Goal: Information Seeking & Learning: Learn about a topic

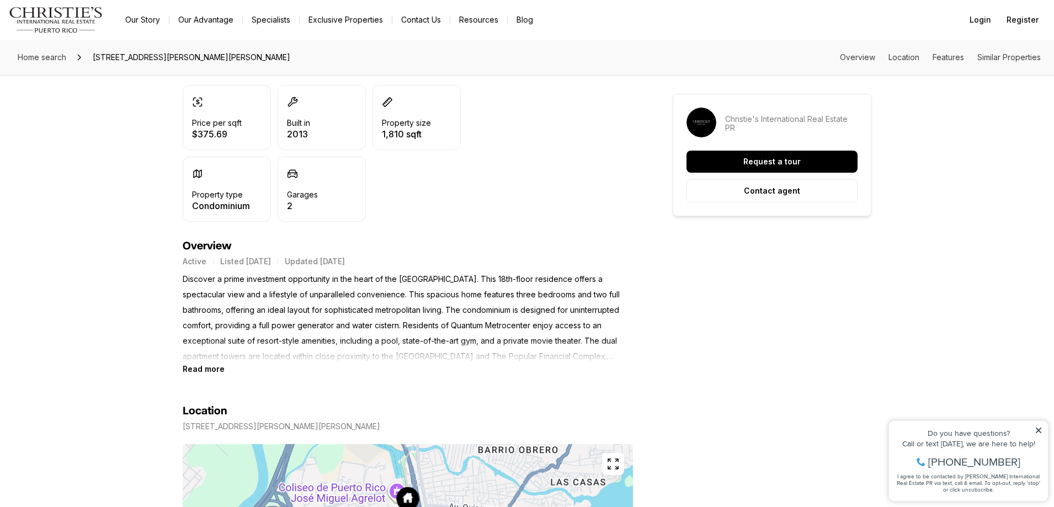
scroll to position [331, 0]
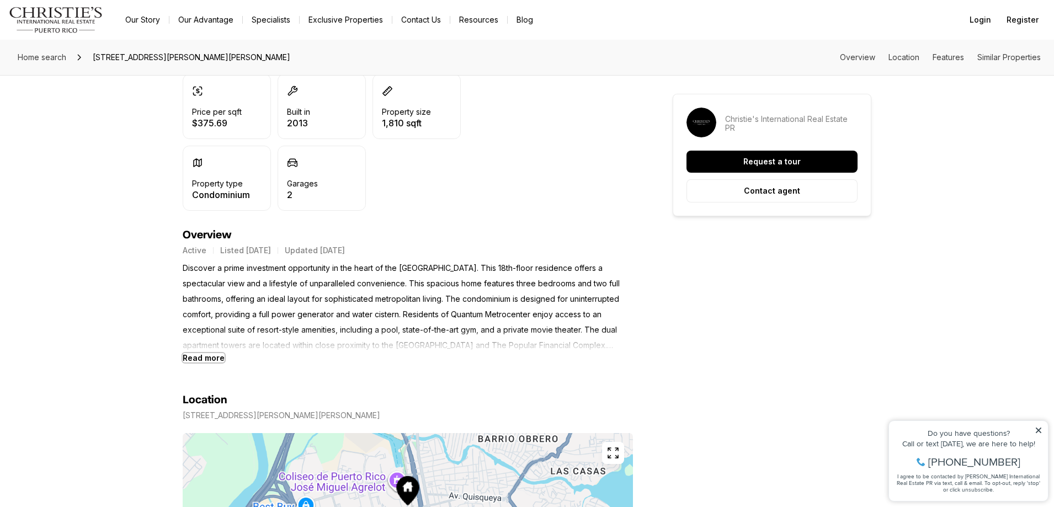
click at [217, 357] on b "Read more" at bounding box center [204, 357] width 42 height 9
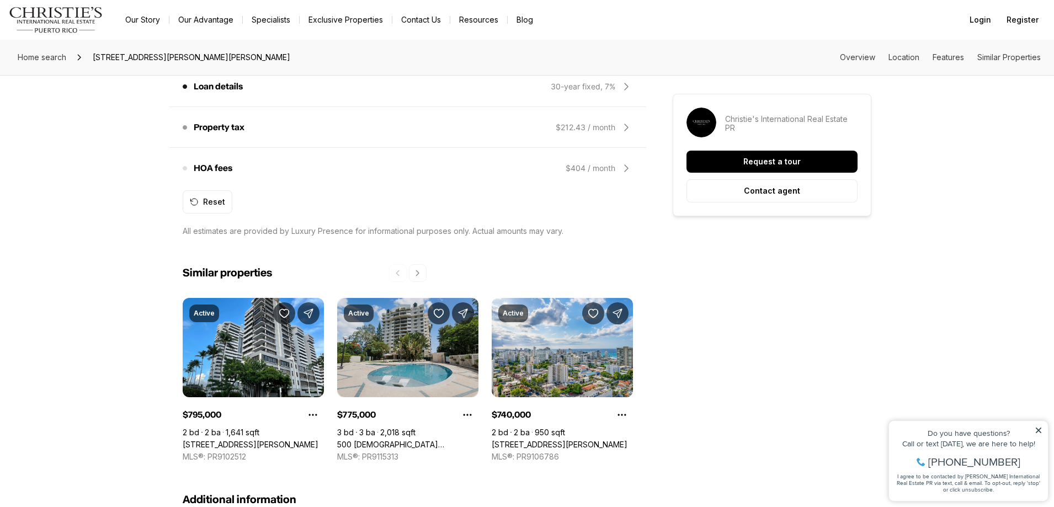
scroll to position [1103, 0]
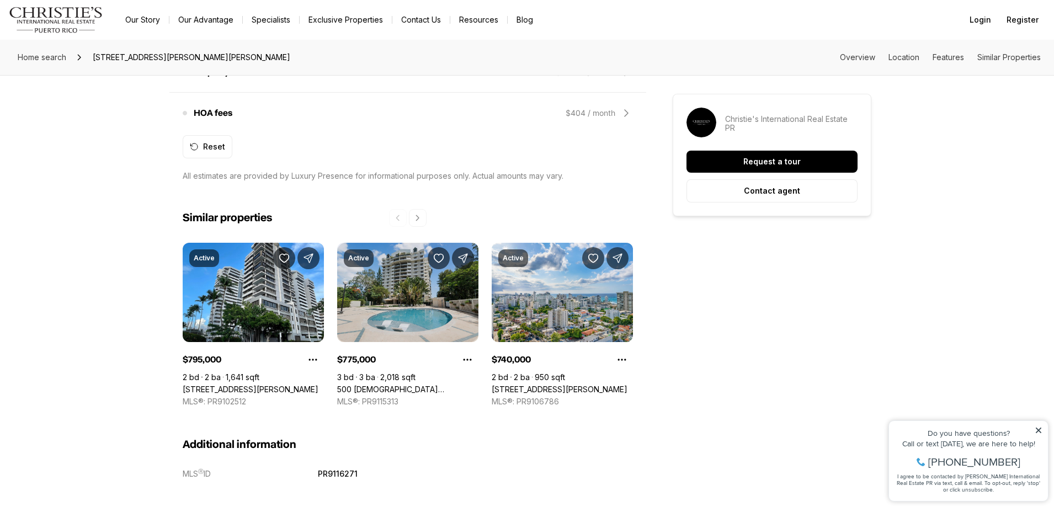
click at [414, 384] on link "500 [DEMOGRAPHIC_DATA] [STREET_ADDRESS][PERSON_NAME]" at bounding box center [407, 389] width 141 height 10
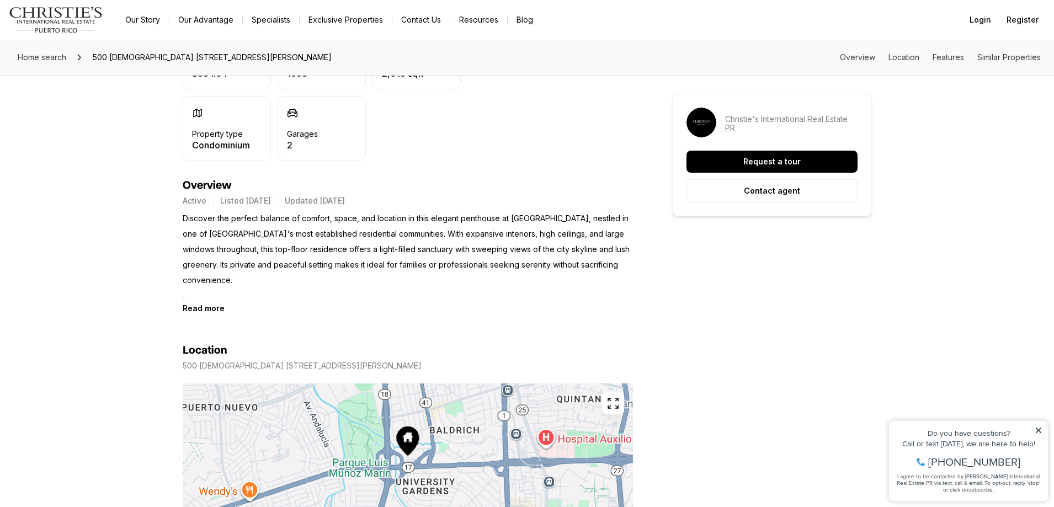
scroll to position [386, 0]
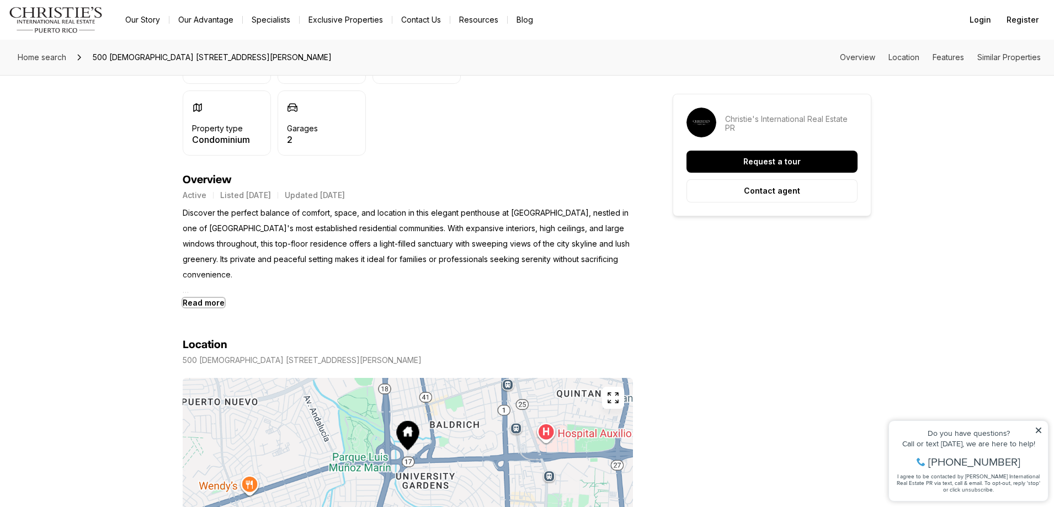
click at [205, 304] on b "Read more" at bounding box center [204, 302] width 42 height 9
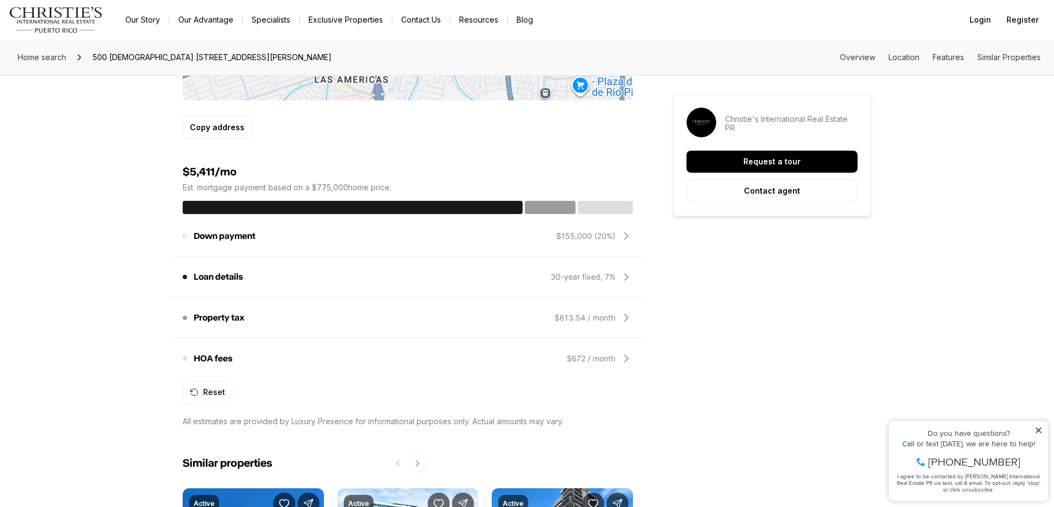
scroll to position [993, 0]
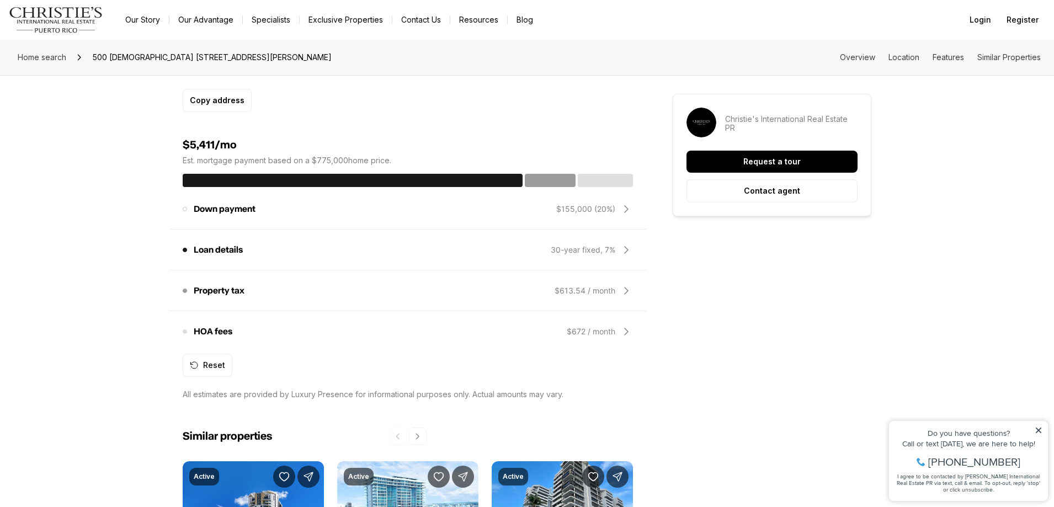
click at [624, 328] on icon at bounding box center [625, 331] width 13 height 13
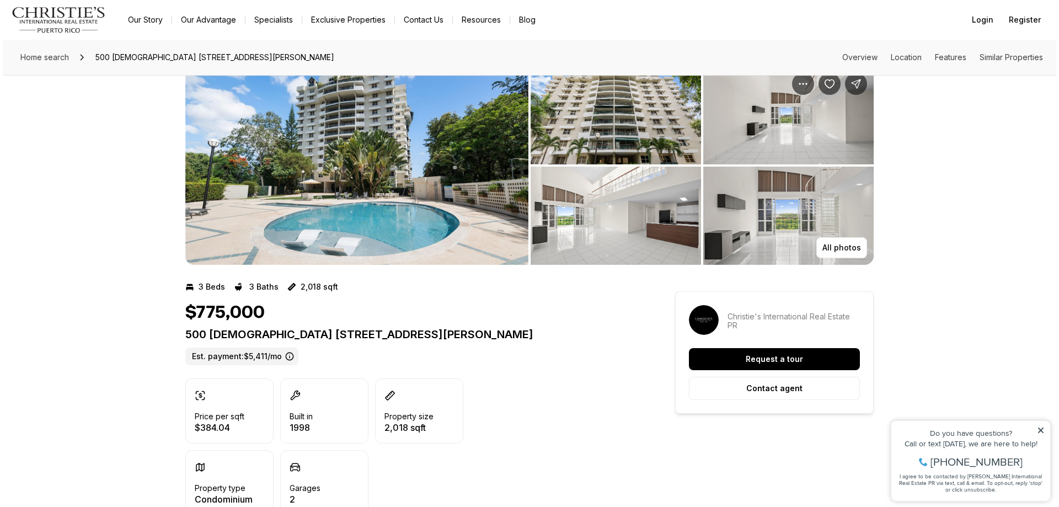
scroll to position [0, 0]
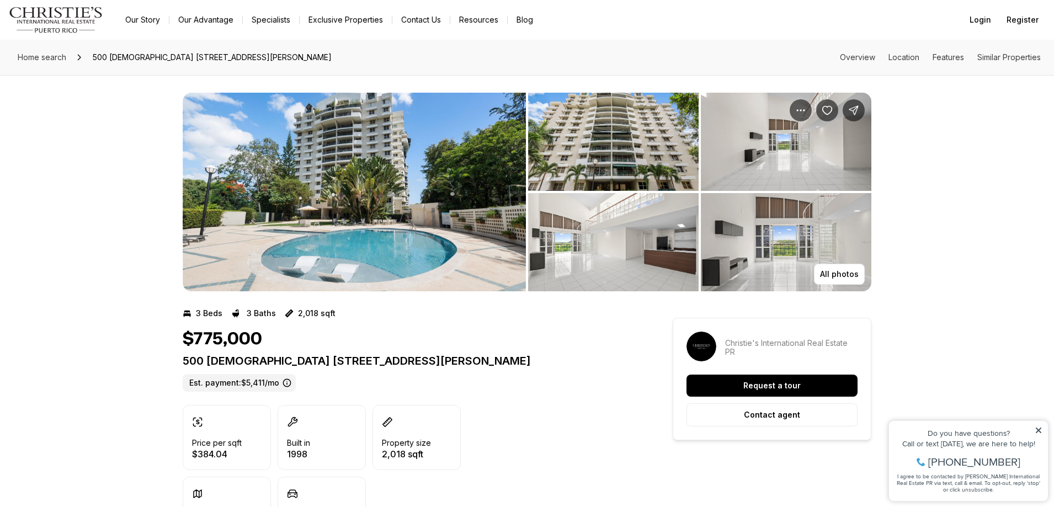
click at [391, 200] on img "View image gallery" at bounding box center [354, 192] width 343 height 199
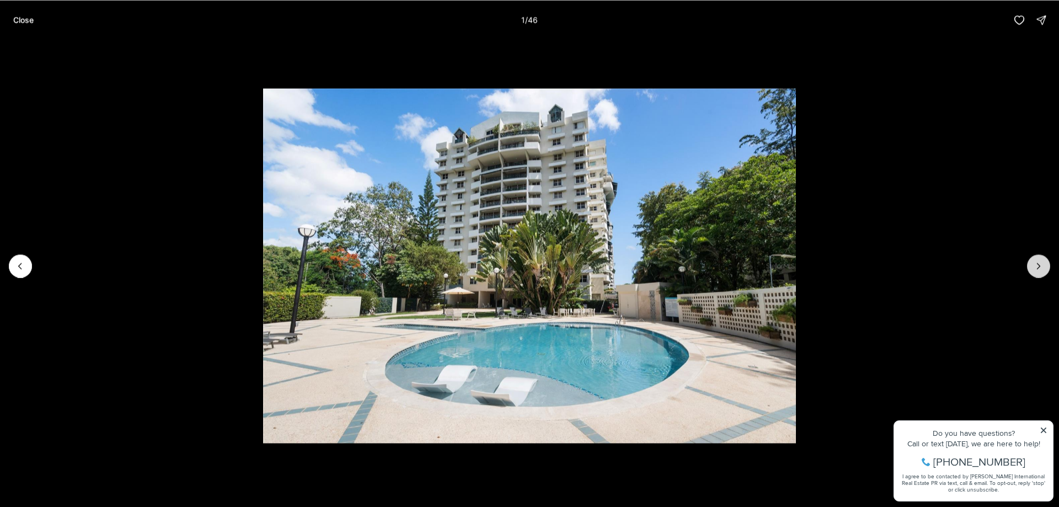
click at [1043, 268] on icon "Next slide" at bounding box center [1038, 265] width 11 height 11
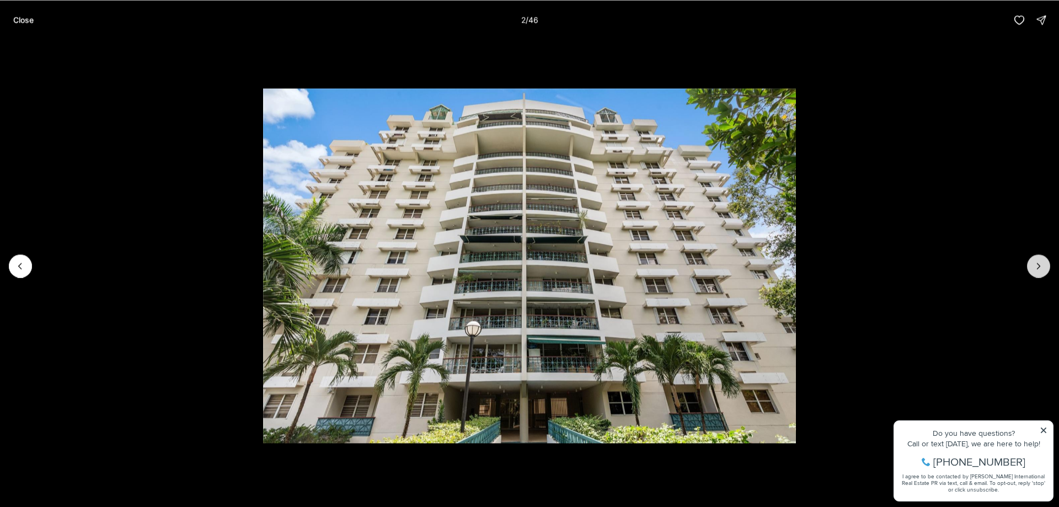
click at [1037, 264] on icon "Next slide" at bounding box center [1038, 265] width 11 height 11
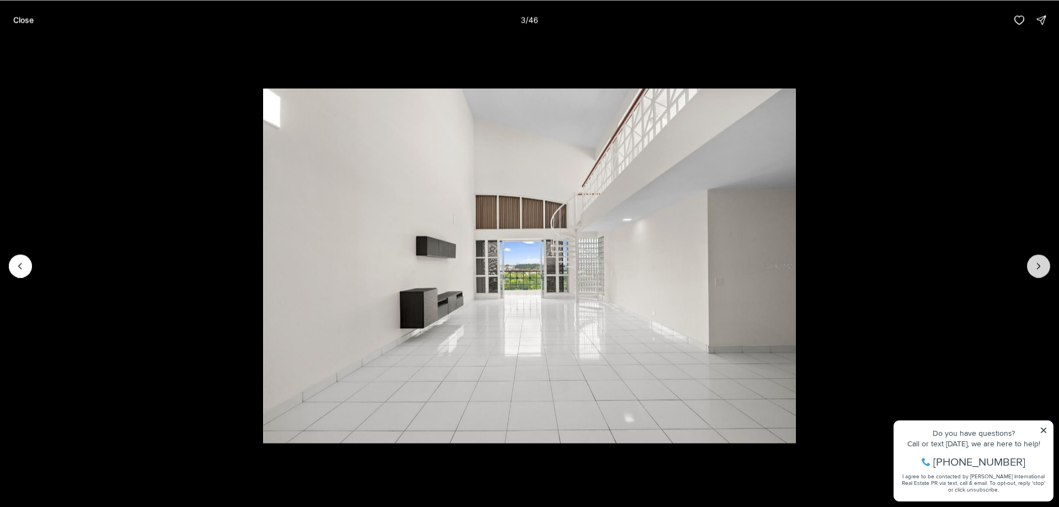
click at [1037, 264] on icon "Next slide" at bounding box center [1038, 265] width 11 height 11
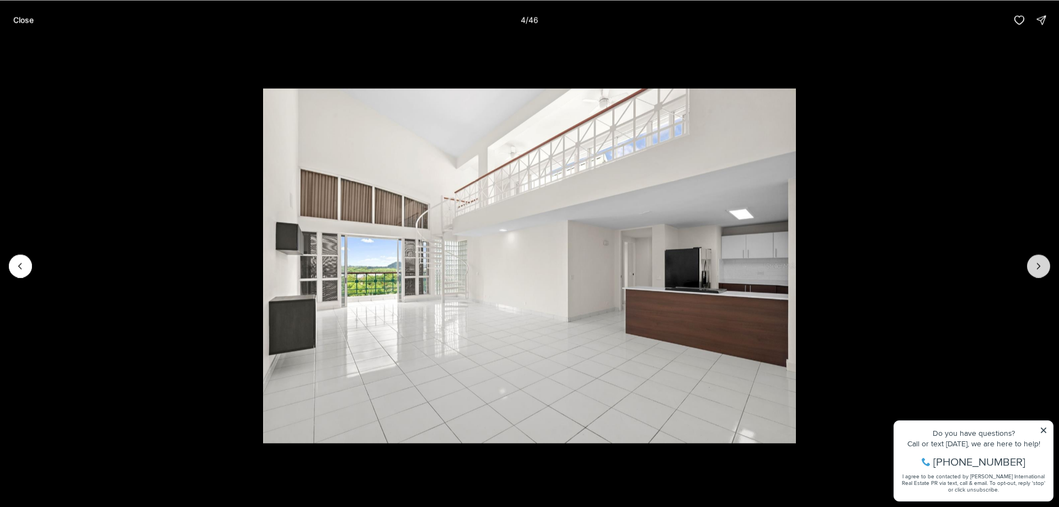
click at [1037, 264] on icon "Next slide" at bounding box center [1038, 265] width 11 height 11
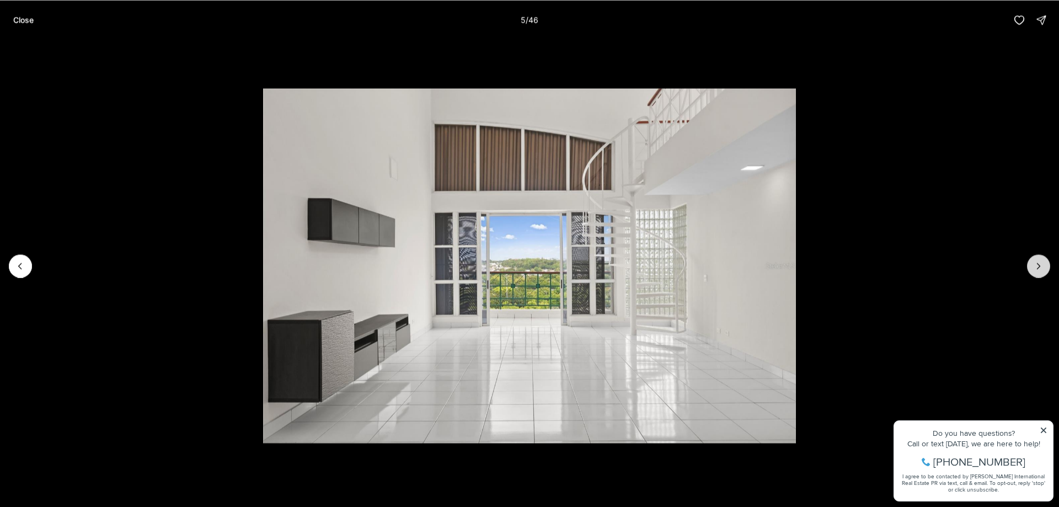
click at [1037, 264] on icon "Next slide" at bounding box center [1038, 265] width 11 height 11
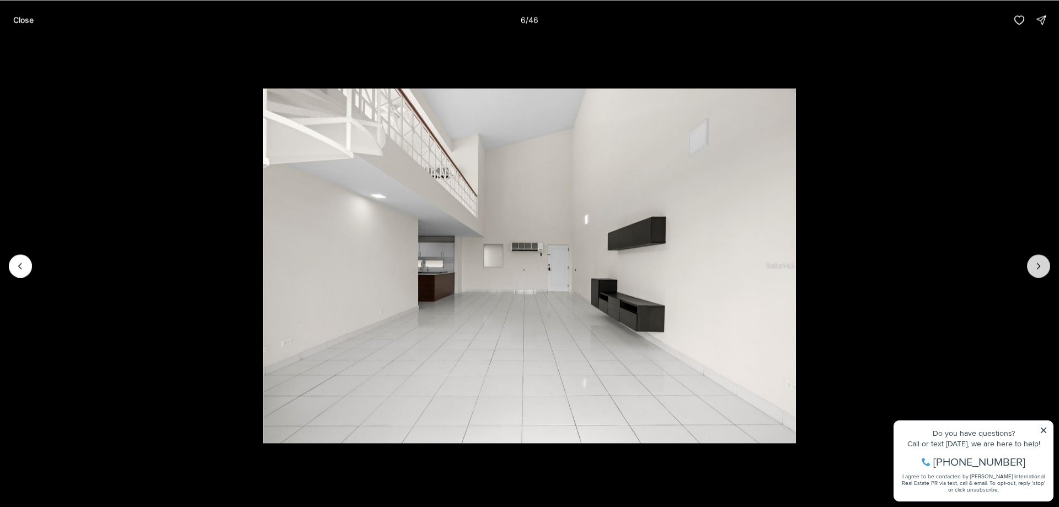
click at [1037, 264] on icon "Next slide" at bounding box center [1038, 265] width 11 height 11
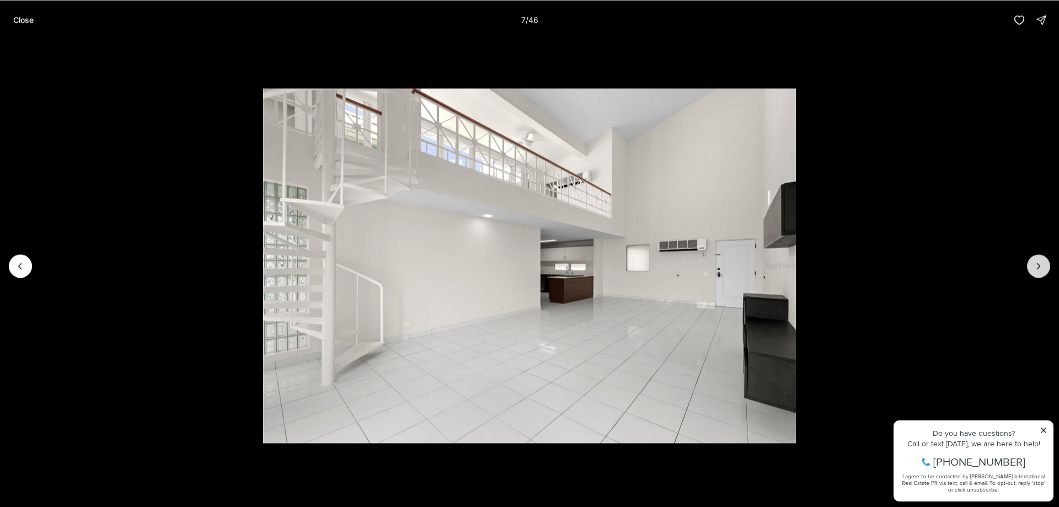
click at [1037, 264] on icon "Next slide" at bounding box center [1038, 265] width 11 height 11
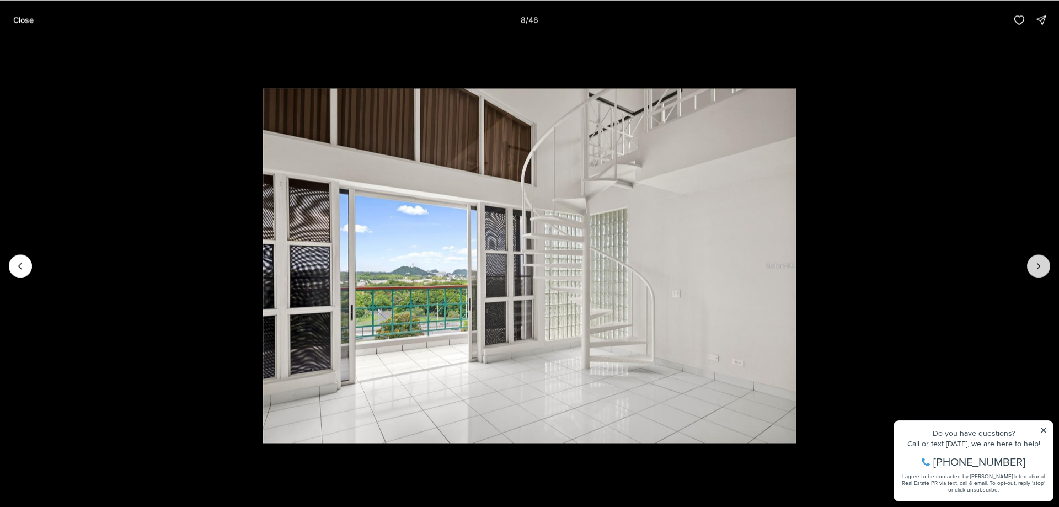
click at [1037, 264] on icon "Next slide" at bounding box center [1038, 265] width 11 height 11
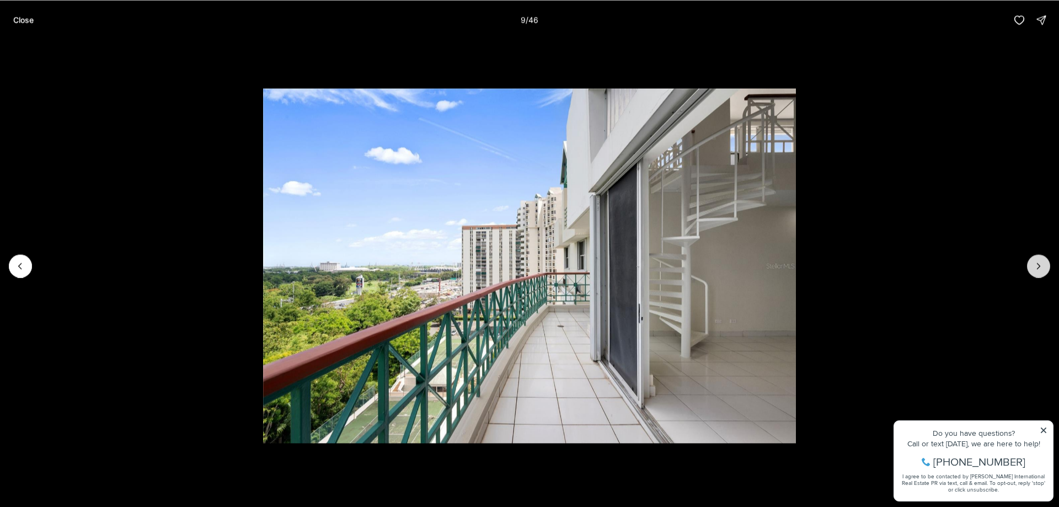
click at [1037, 266] on icon "Next slide" at bounding box center [1038, 265] width 11 height 11
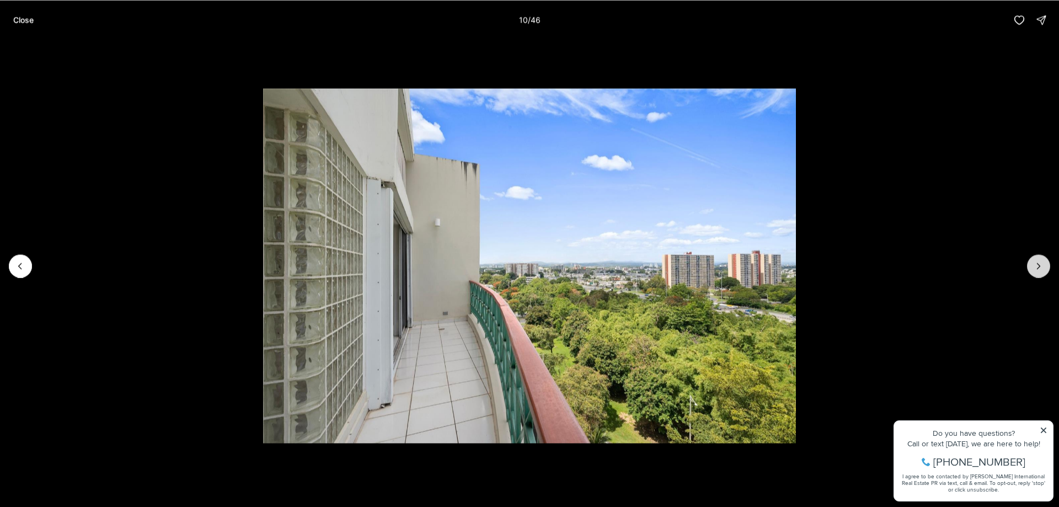
click at [1039, 269] on icon "Next slide" at bounding box center [1038, 265] width 11 height 11
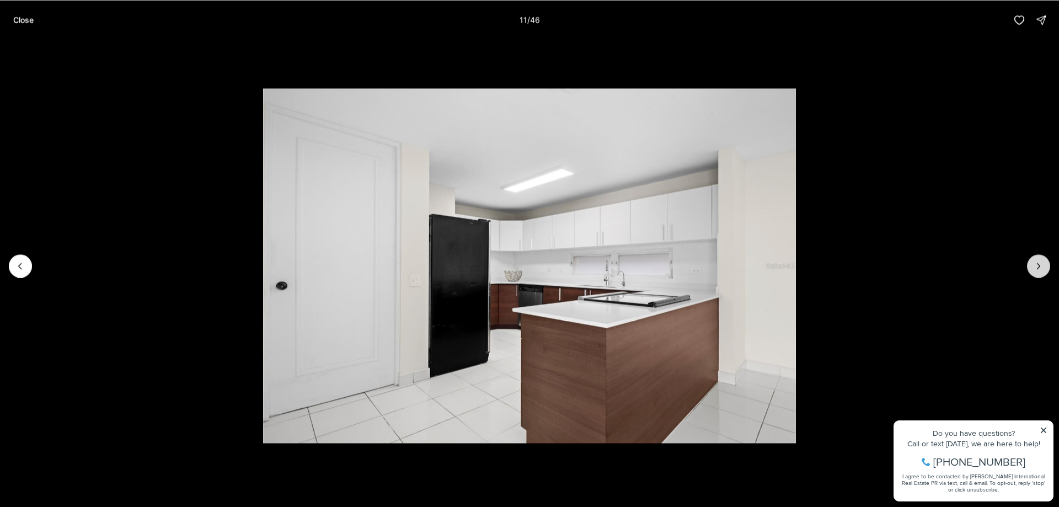
click at [1036, 265] on icon "Next slide" at bounding box center [1038, 265] width 11 height 11
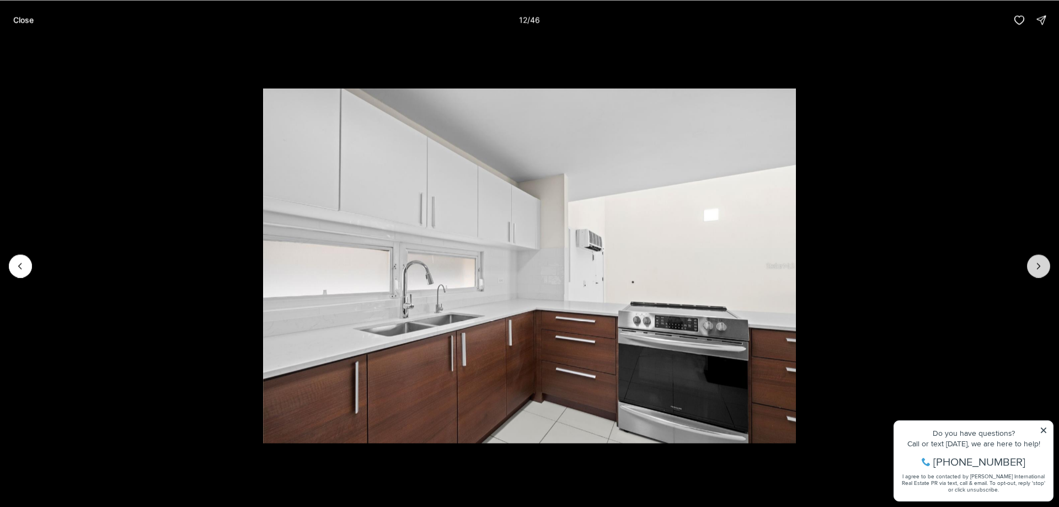
click at [1036, 265] on icon "Next slide" at bounding box center [1038, 265] width 11 height 11
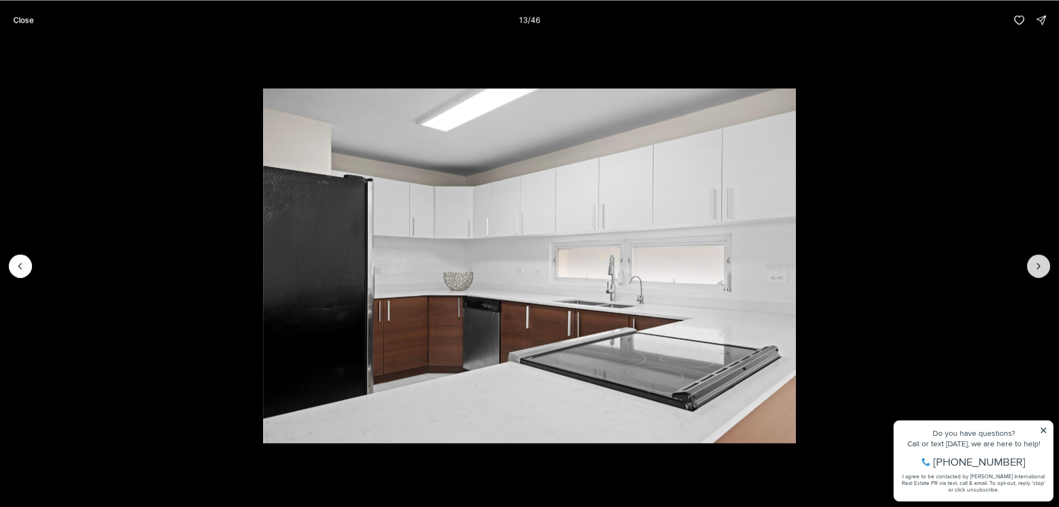
click at [1036, 265] on icon "Next slide" at bounding box center [1038, 265] width 11 height 11
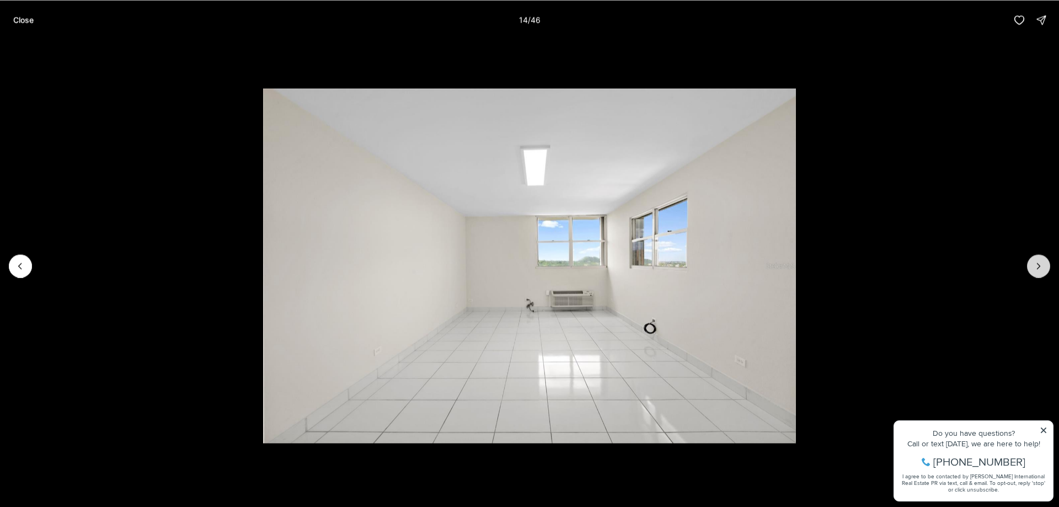
click at [1036, 265] on icon "Next slide" at bounding box center [1038, 265] width 11 height 11
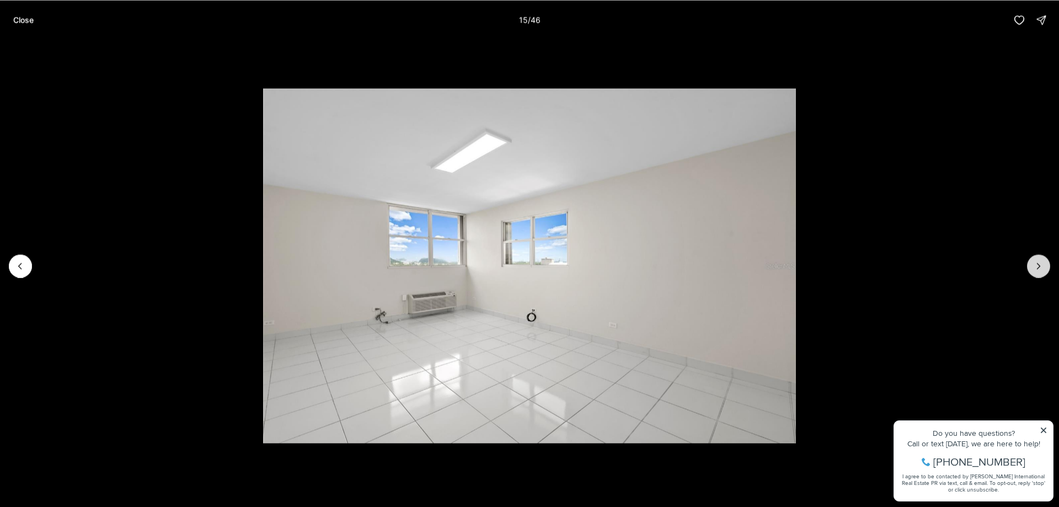
click at [1036, 265] on icon "Next slide" at bounding box center [1038, 265] width 11 height 11
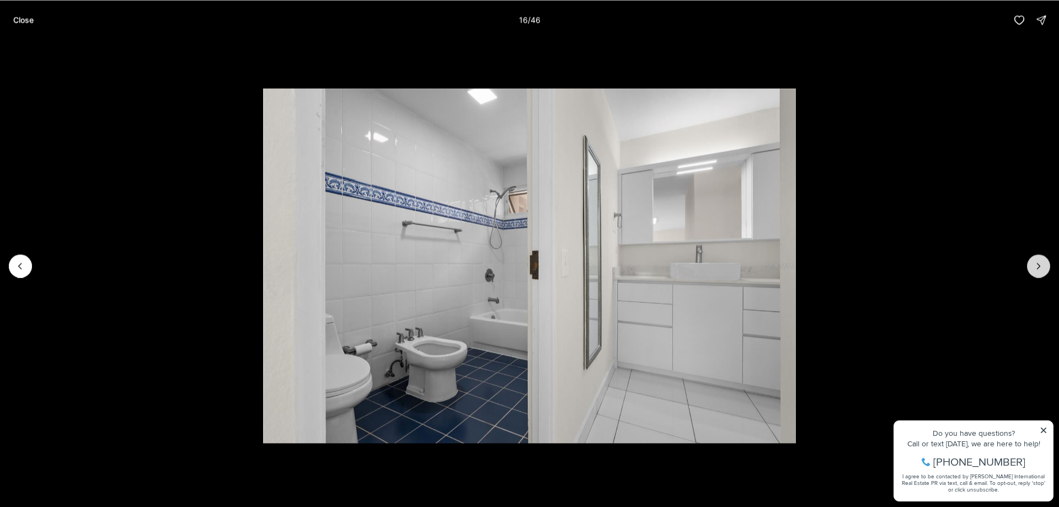
click at [1036, 265] on icon "Next slide" at bounding box center [1038, 265] width 11 height 11
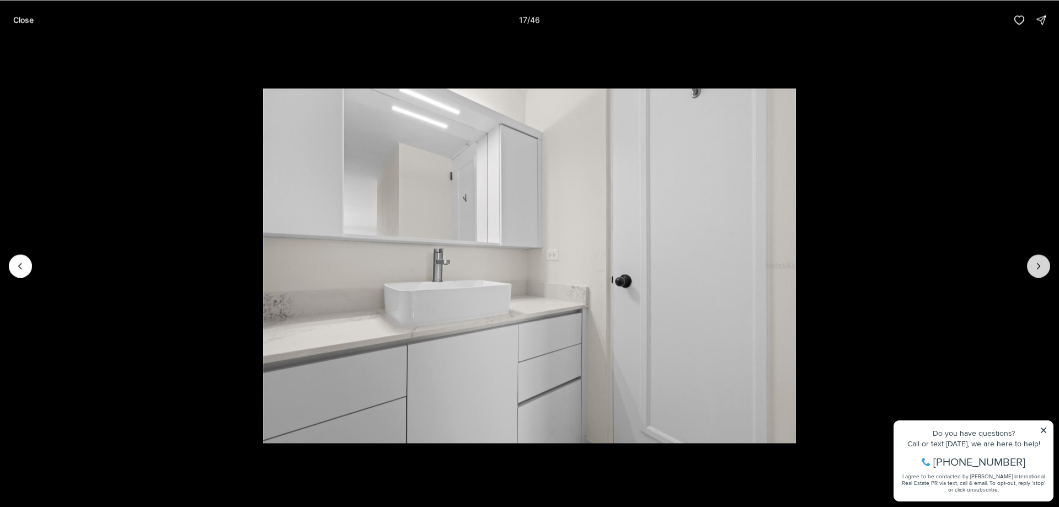
click at [1036, 265] on icon "Next slide" at bounding box center [1038, 265] width 11 height 11
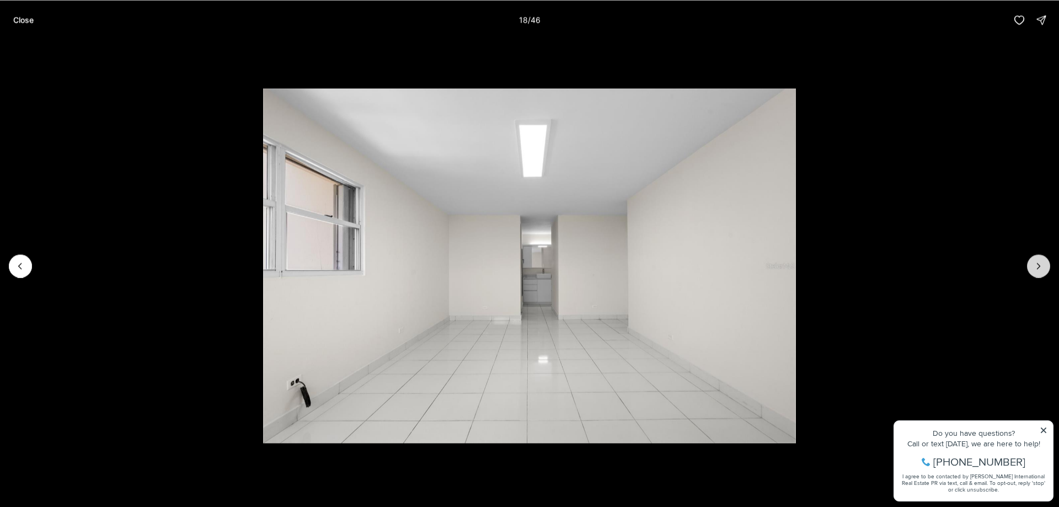
click at [1036, 265] on icon "Next slide" at bounding box center [1038, 265] width 11 height 11
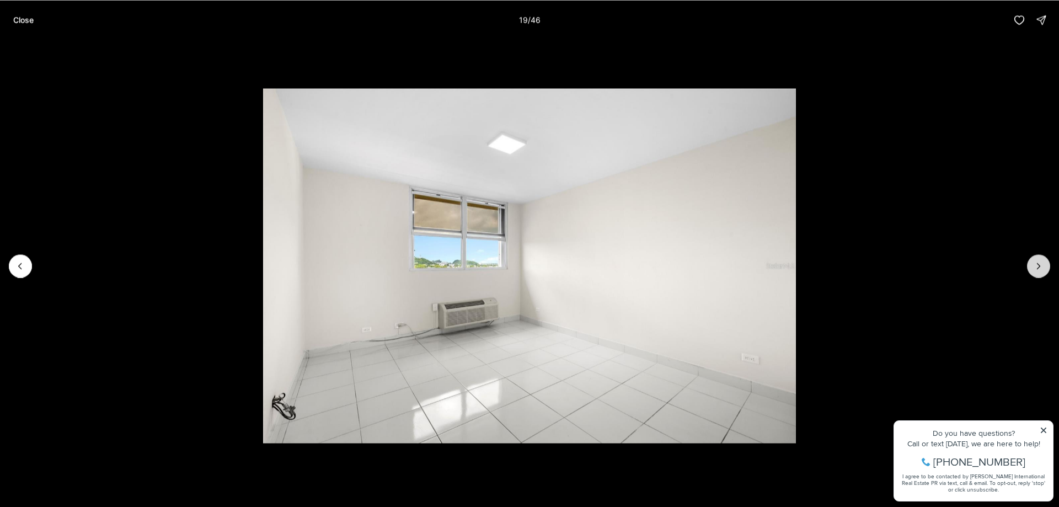
click at [1036, 265] on icon "Next slide" at bounding box center [1038, 265] width 11 height 11
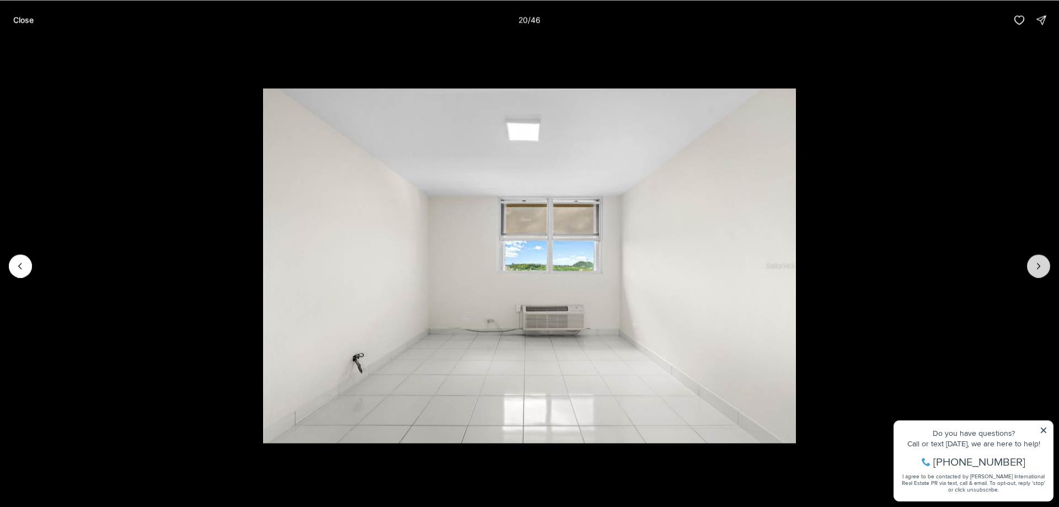
click at [1036, 265] on icon "Next slide" at bounding box center [1038, 265] width 11 height 11
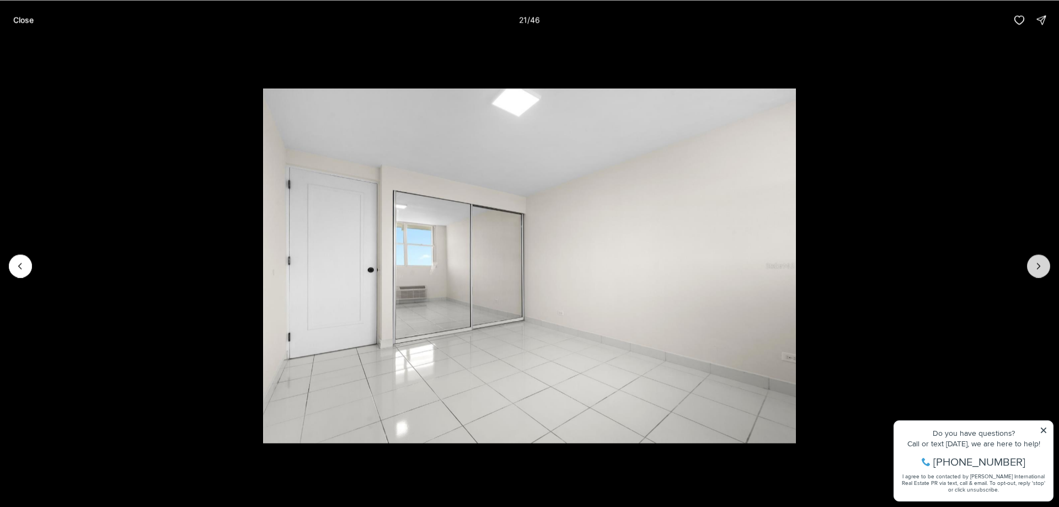
click at [1036, 265] on icon "Next slide" at bounding box center [1038, 265] width 11 height 11
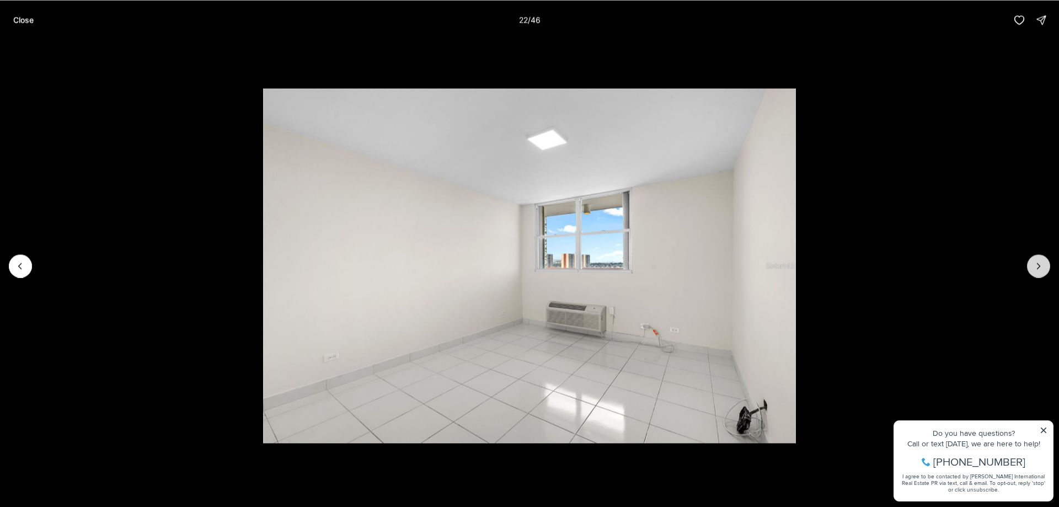
click at [1036, 265] on icon "Next slide" at bounding box center [1038, 265] width 11 height 11
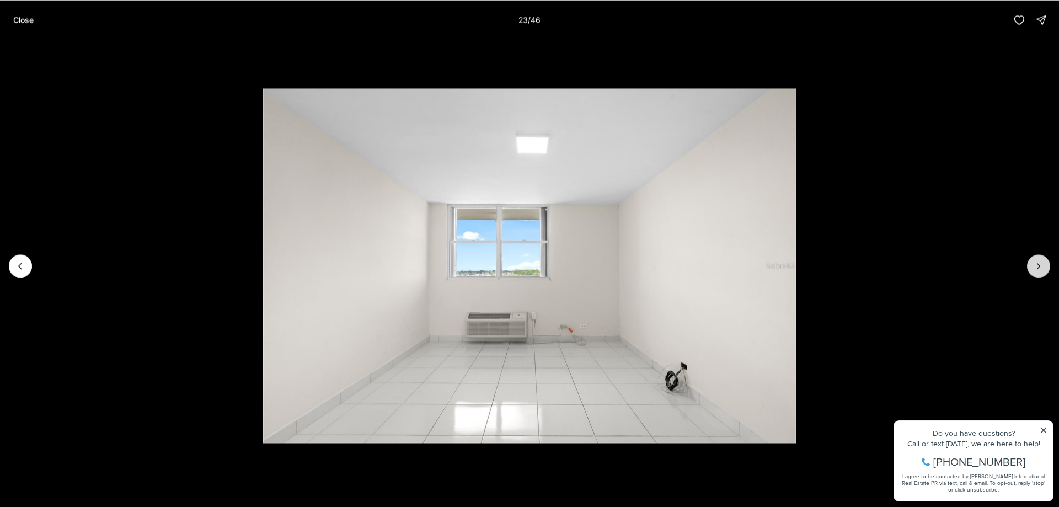
click at [1036, 265] on icon "Next slide" at bounding box center [1038, 265] width 11 height 11
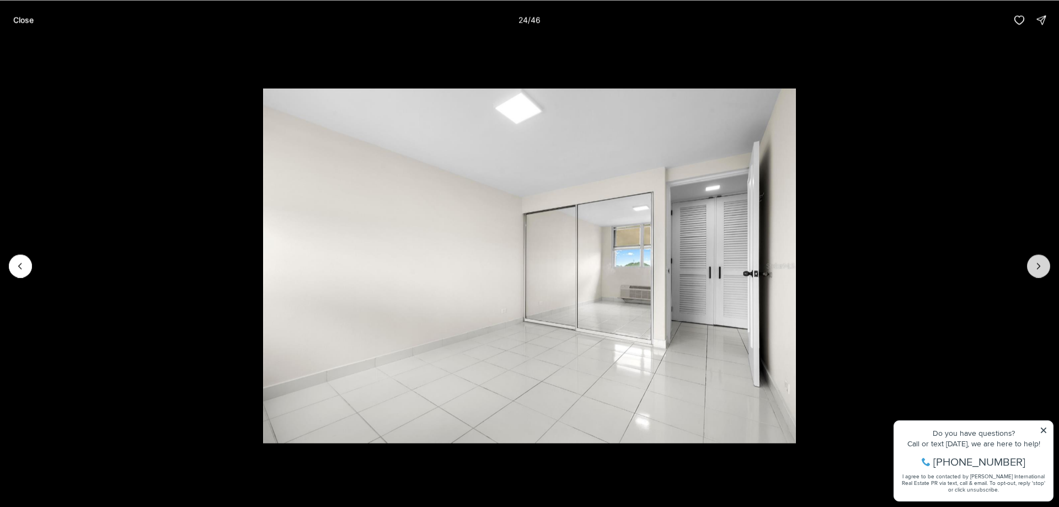
click at [1036, 265] on icon "Next slide" at bounding box center [1038, 265] width 11 height 11
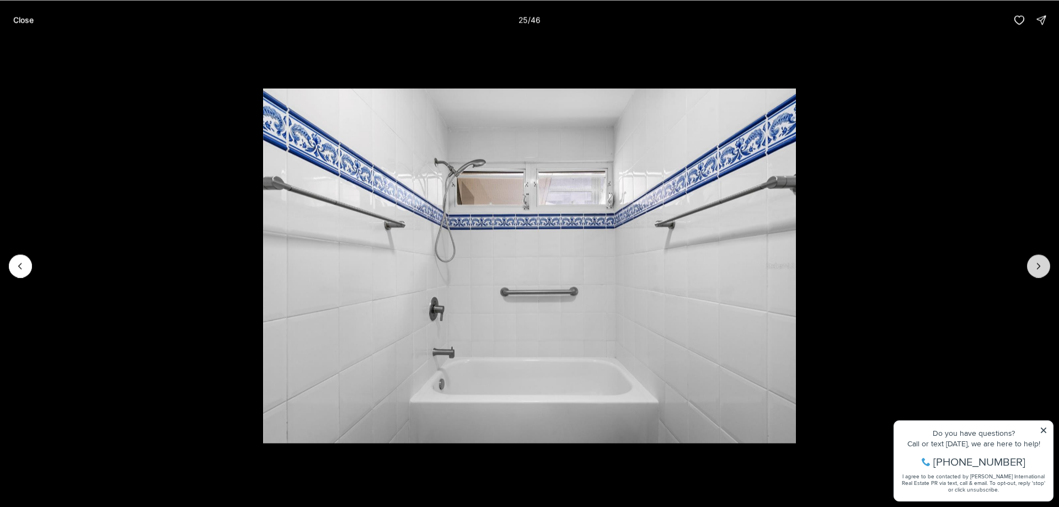
click at [1036, 265] on icon "Next slide" at bounding box center [1038, 265] width 11 height 11
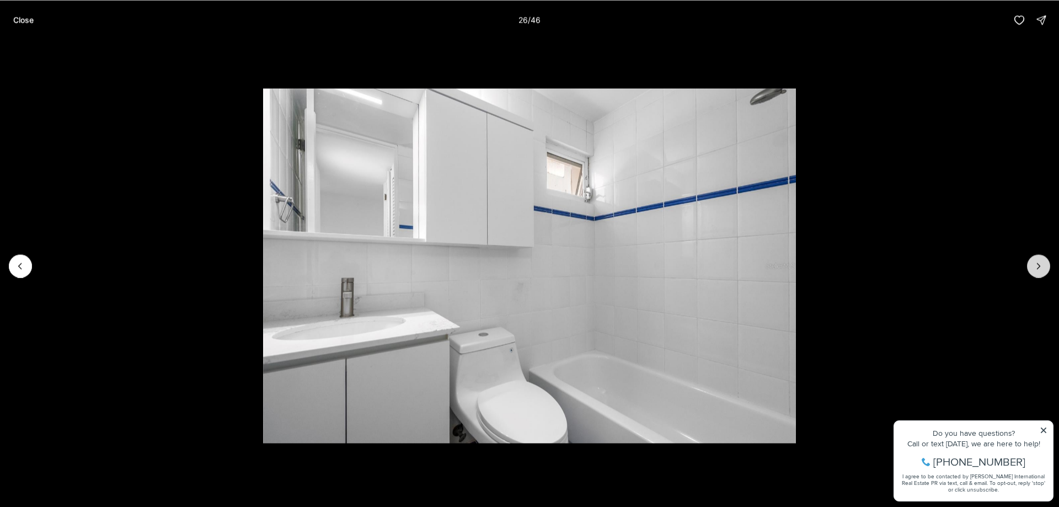
click at [1036, 265] on icon "Next slide" at bounding box center [1038, 265] width 11 height 11
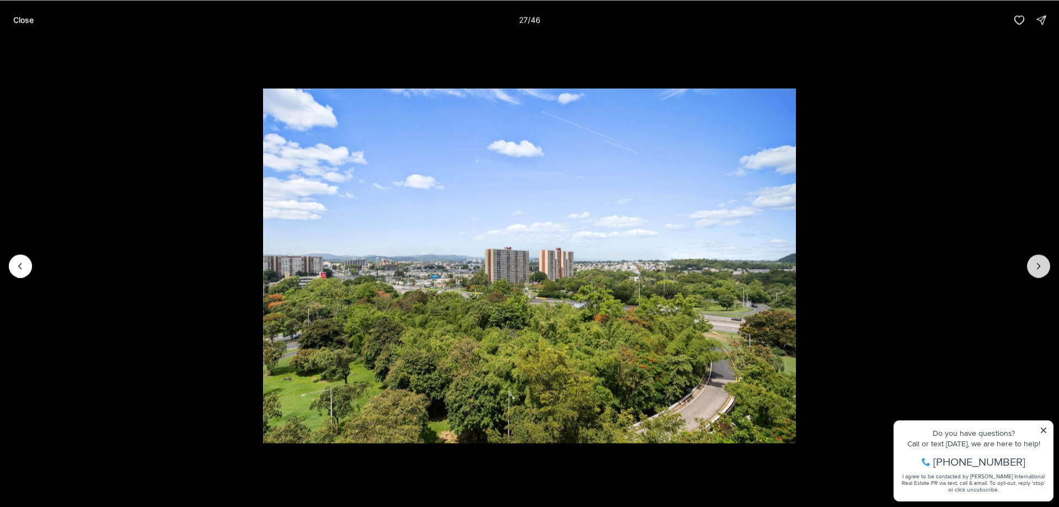
click at [1036, 265] on icon "Next slide" at bounding box center [1038, 265] width 11 height 11
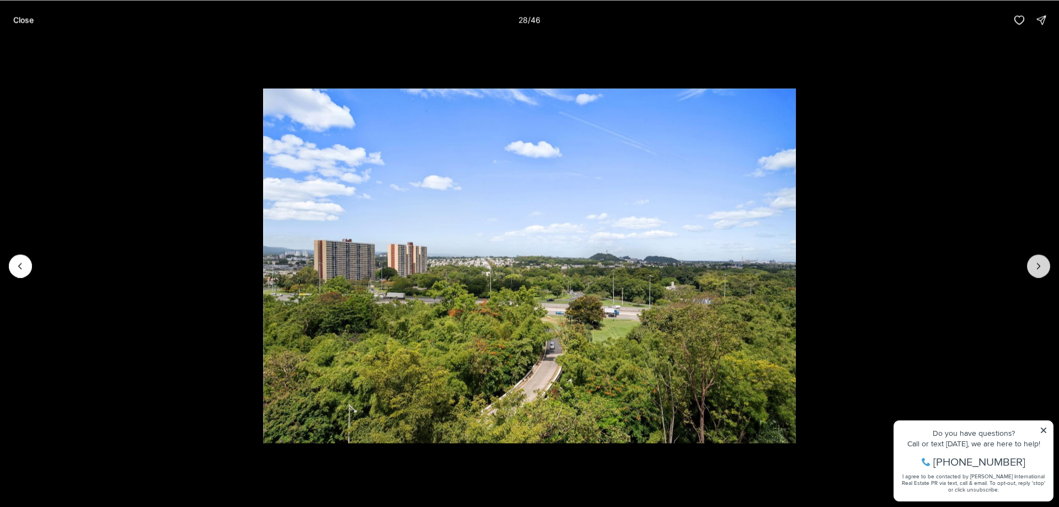
click at [1036, 265] on icon "Next slide" at bounding box center [1038, 265] width 11 height 11
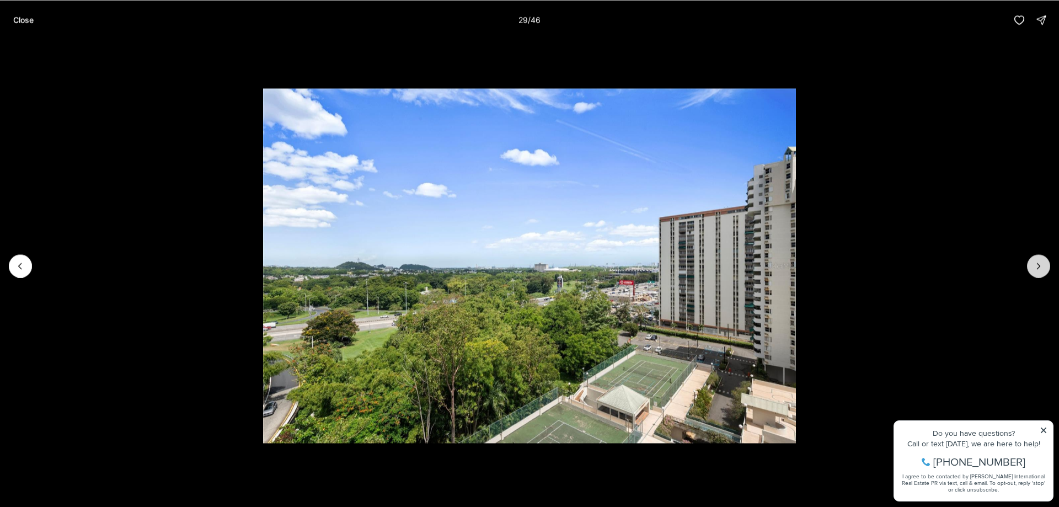
click at [1036, 265] on icon "Next slide" at bounding box center [1038, 265] width 11 height 11
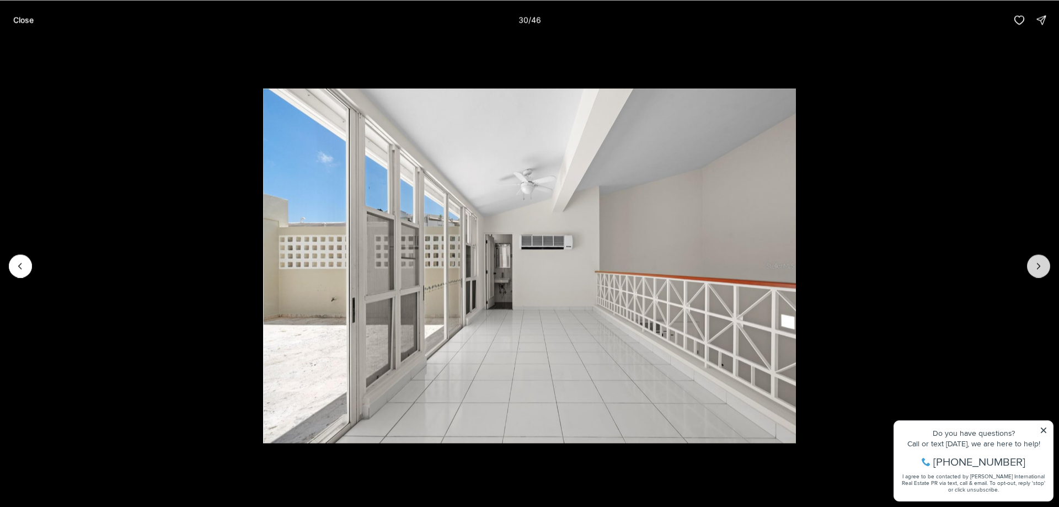
click at [1036, 265] on icon "Next slide" at bounding box center [1038, 265] width 11 height 11
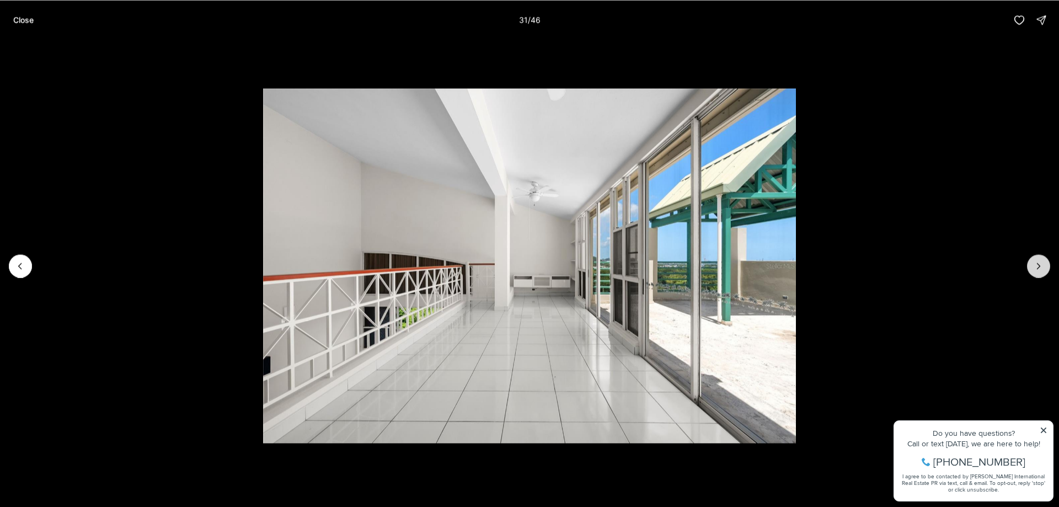
click at [1036, 265] on icon "Next slide" at bounding box center [1038, 265] width 11 height 11
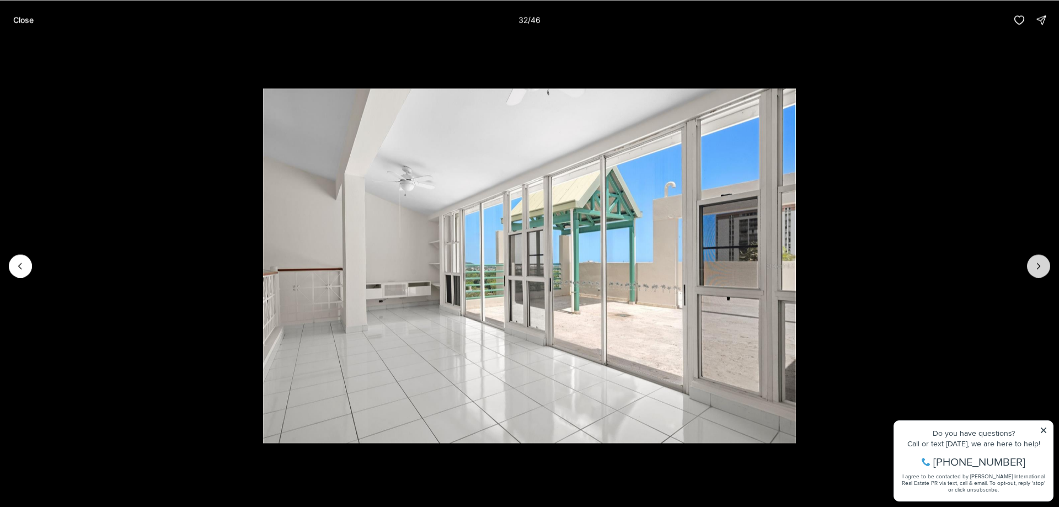
click at [1036, 265] on icon "Next slide" at bounding box center [1038, 265] width 11 height 11
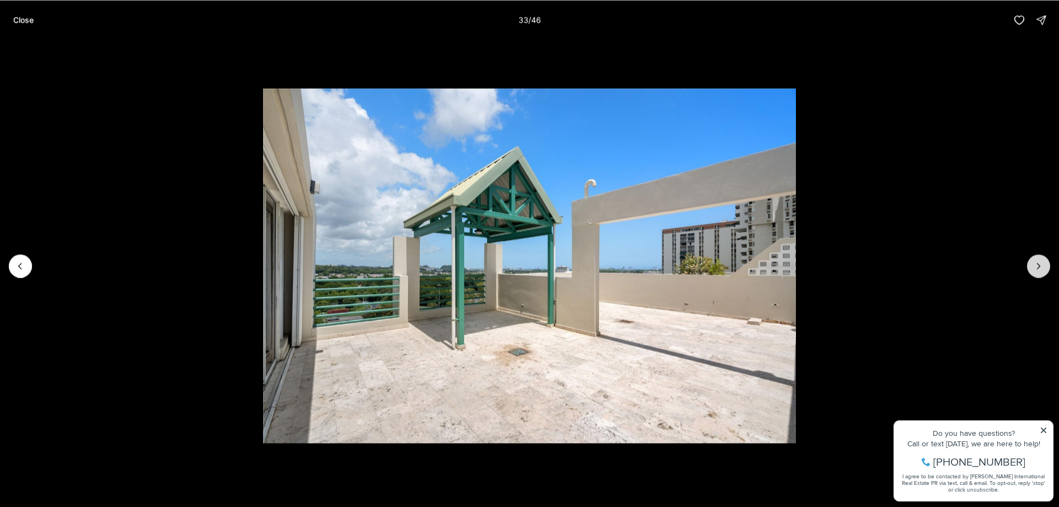
click at [1036, 265] on icon "Next slide" at bounding box center [1038, 265] width 11 height 11
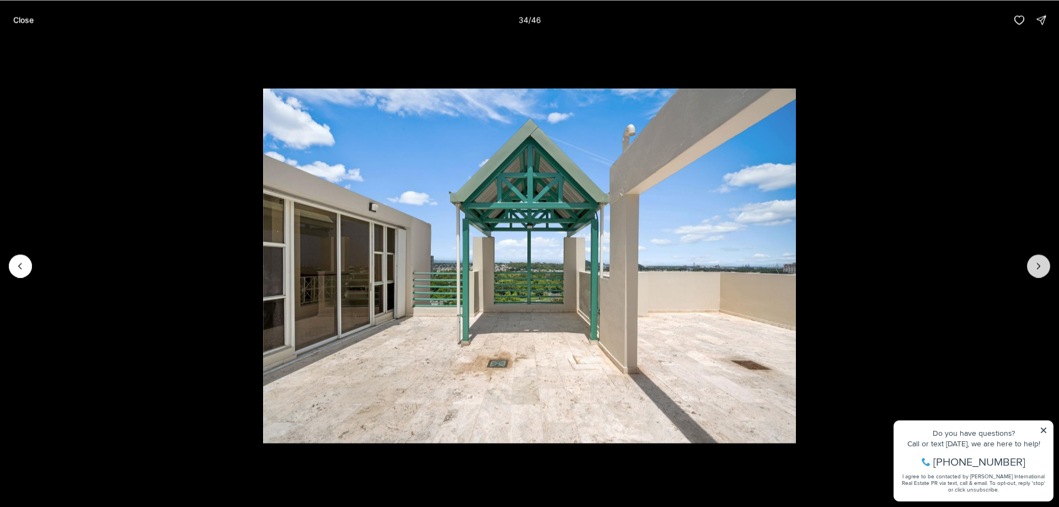
click at [1036, 265] on icon "Next slide" at bounding box center [1038, 265] width 11 height 11
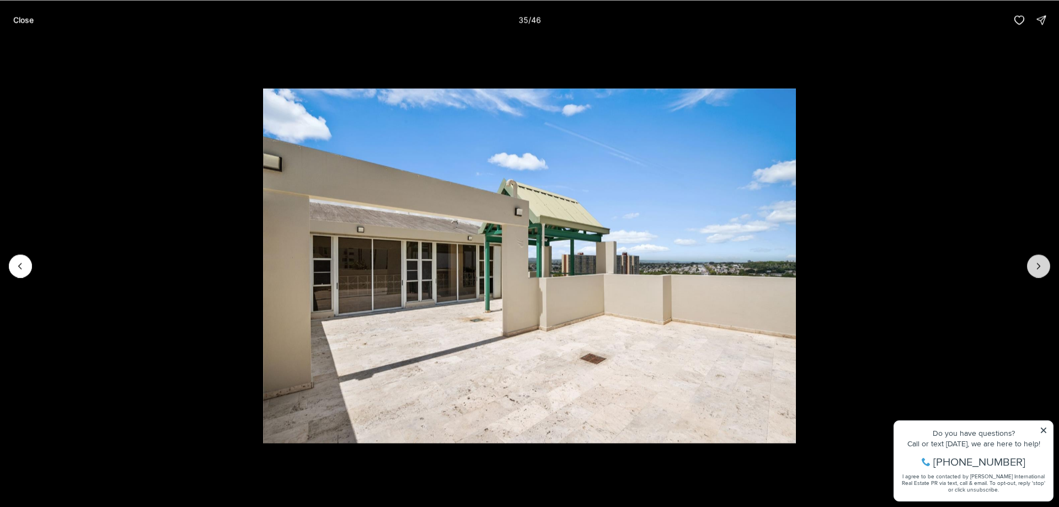
click at [1036, 265] on icon "Next slide" at bounding box center [1038, 265] width 11 height 11
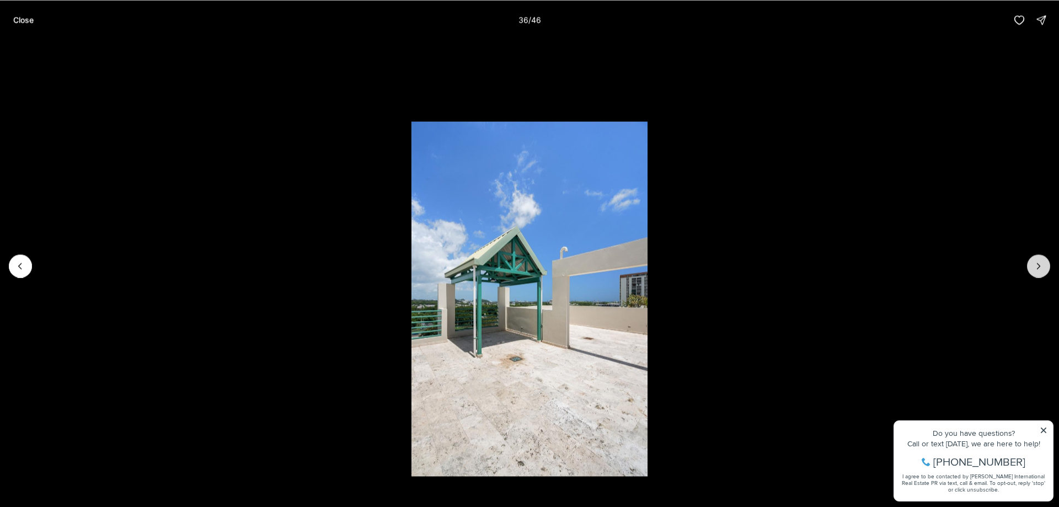
click at [1036, 265] on icon "Next slide" at bounding box center [1038, 265] width 11 height 11
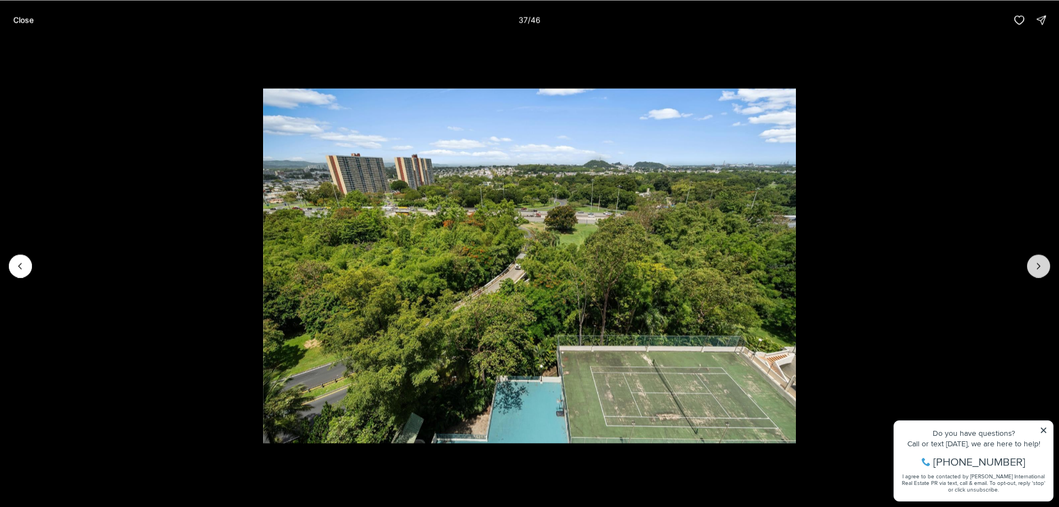
click at [1036, 265] on icon "Next slide" at bounding box center [1038, 265] width 11 height 11
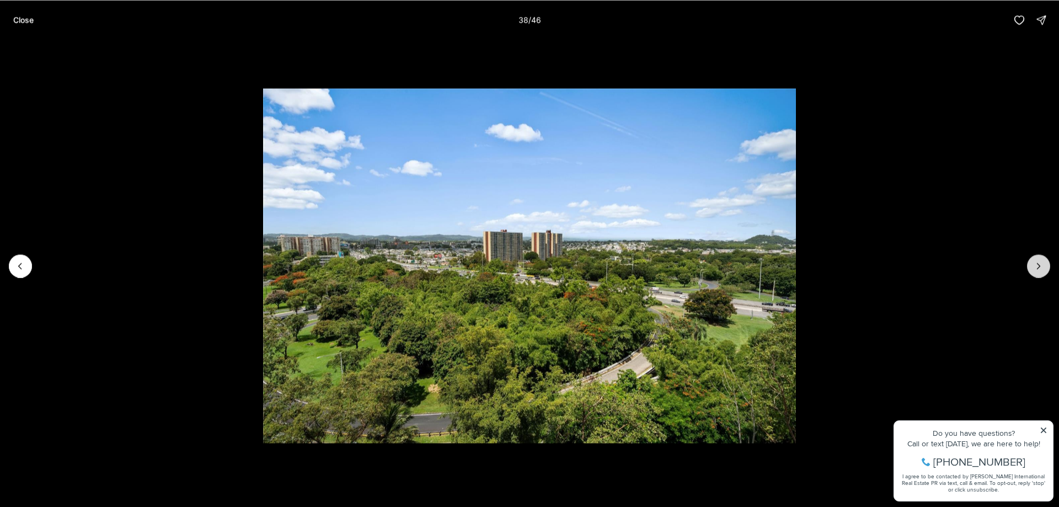
click at [1036, 265] on icon "Next slide" at bounding box center [1038, 265] width 11 height 11
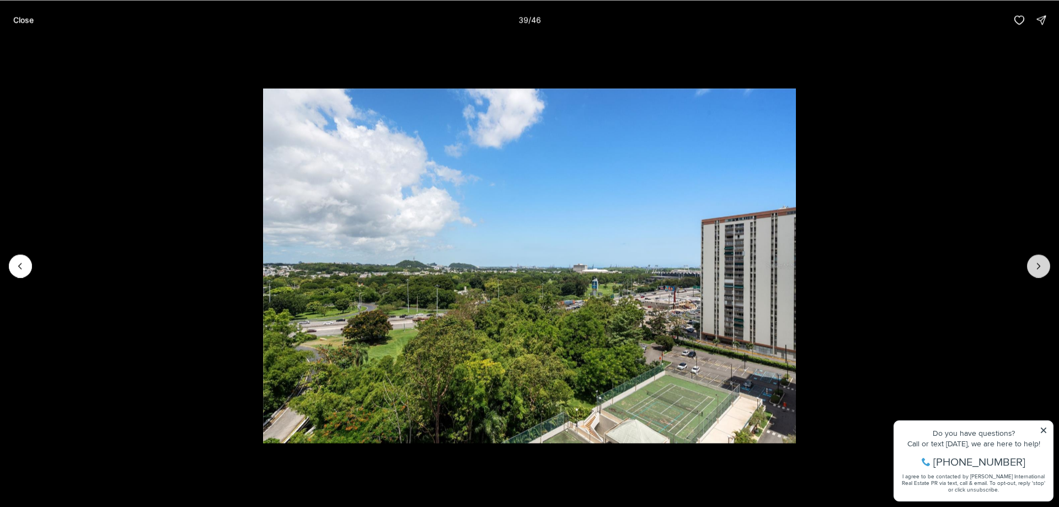
click at [1036, 265] on icon "Next slide" at bounding box center [1038, 265] width 11 height 11
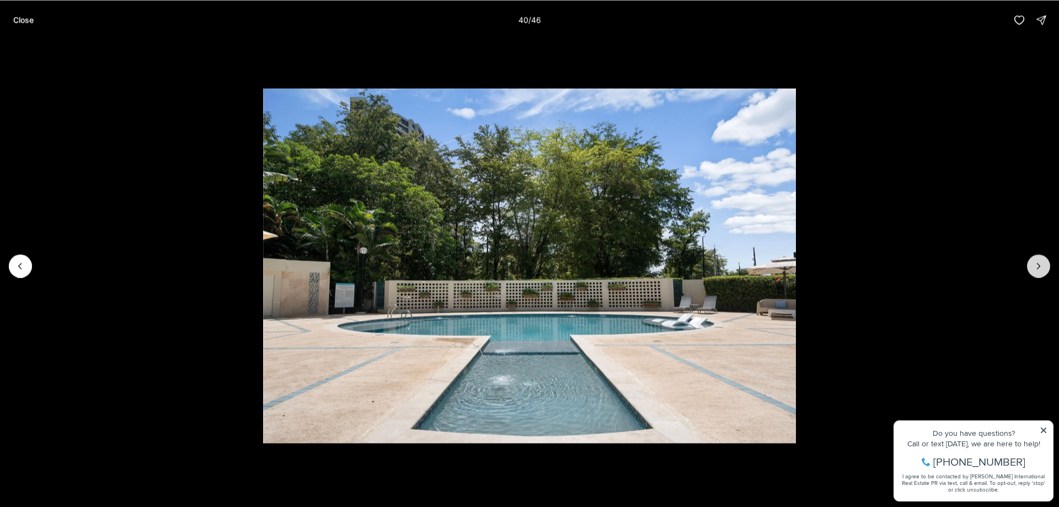
click at [1036, 265] on icon "Next slide" at bounding box center [1038, 265] width 11 height 11
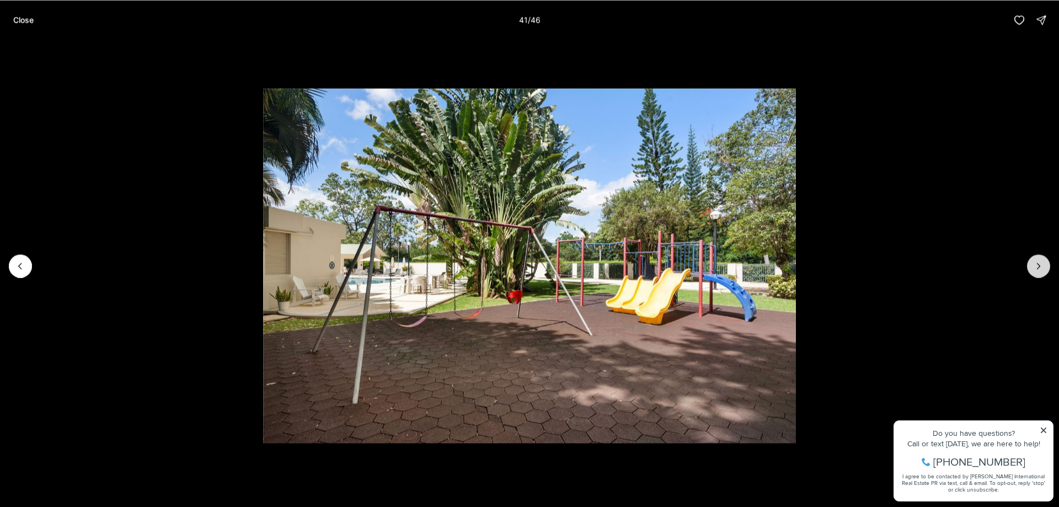
click at [1036, 265] on icon "Next slide" at bounding box center [1038, 265] width 11 height 11
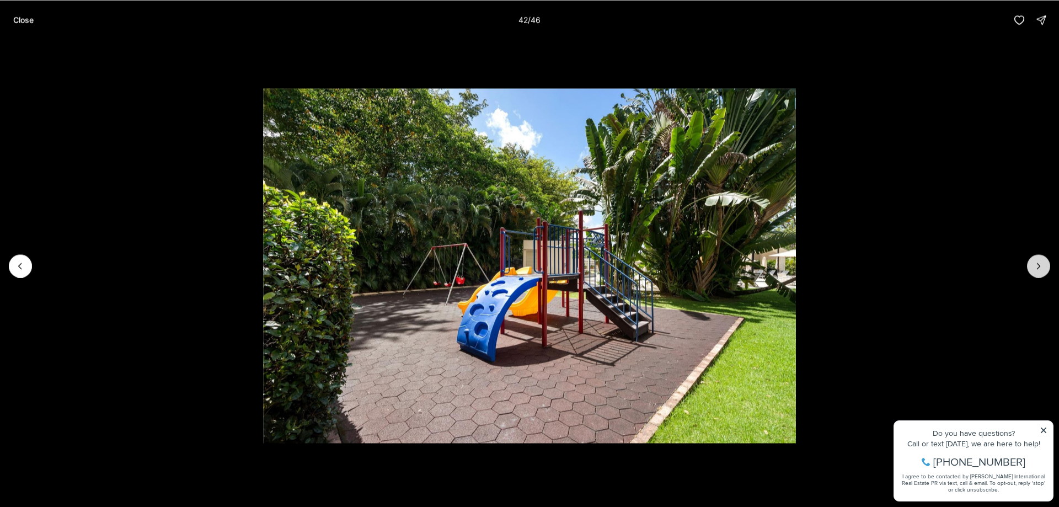
click at [1036, 265] on icon "Next slide" at bounding box center [1038, 265] width 11 height 11
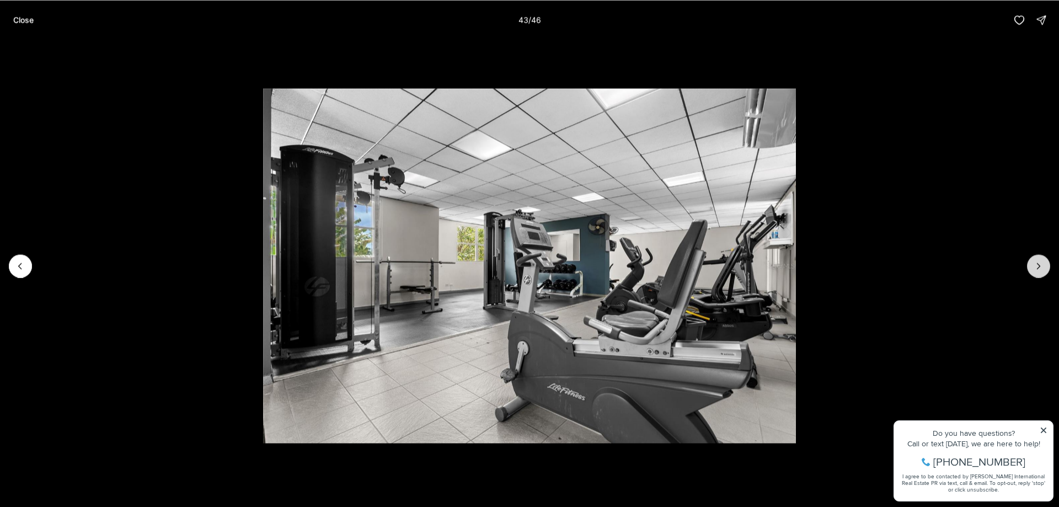
click at [1036, 265] on icon "Next slide" at bounding box center [1038, 265] width 11 height 11
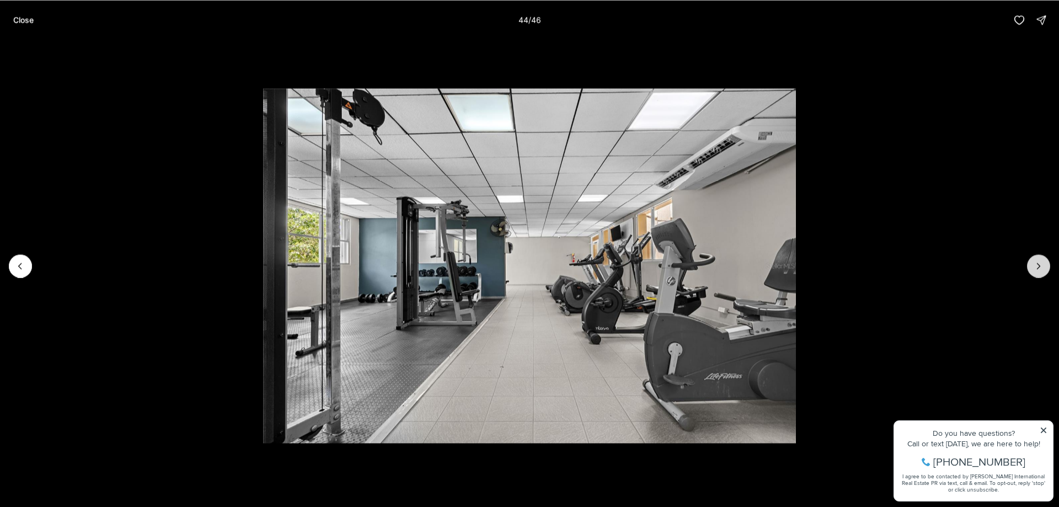
click at [1036, 265] on icon "Next slide" at bounding box center [1038, 265] width 11 height 11
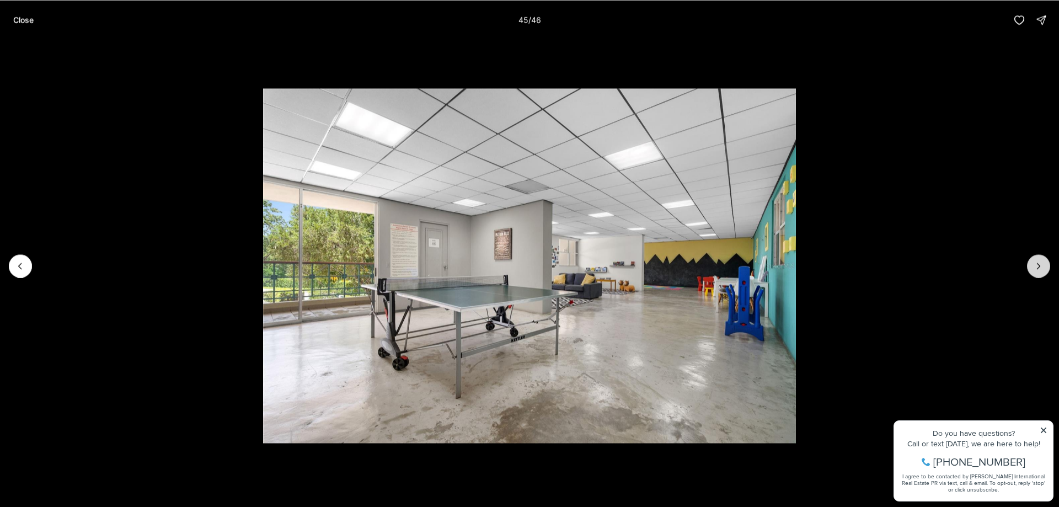
click at [1036, 265] on icon "Next slide" at bounding box center [1038, 265] width 11 height 11
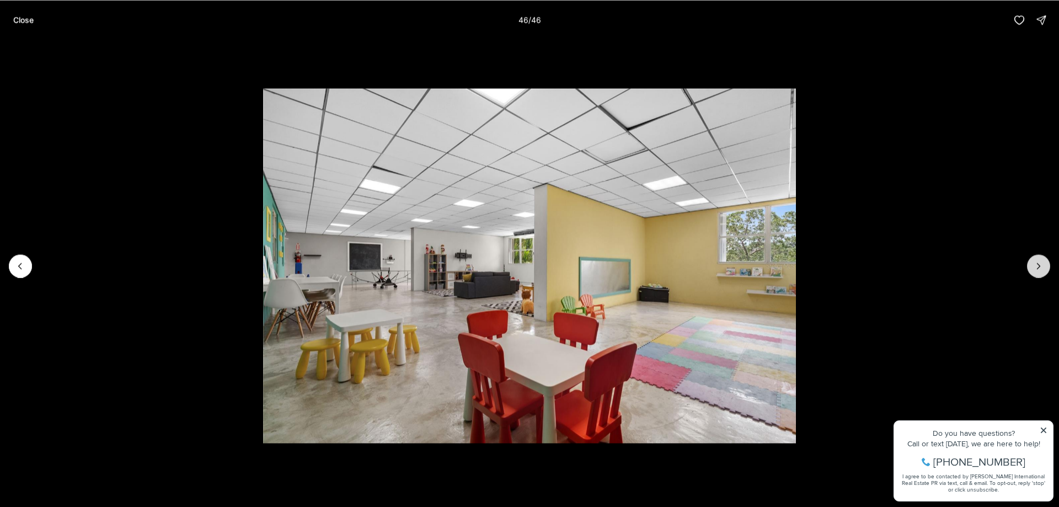
click at [1036, 265] on div at bounding box center [1038, 265] width 23 height 23
click at [1041, 266] on div at bounding box center [1038, 265] width 23 height 23
click at [23, 266] on icon "Previous slide" at bounding box center [20, 265] width 11 height 11
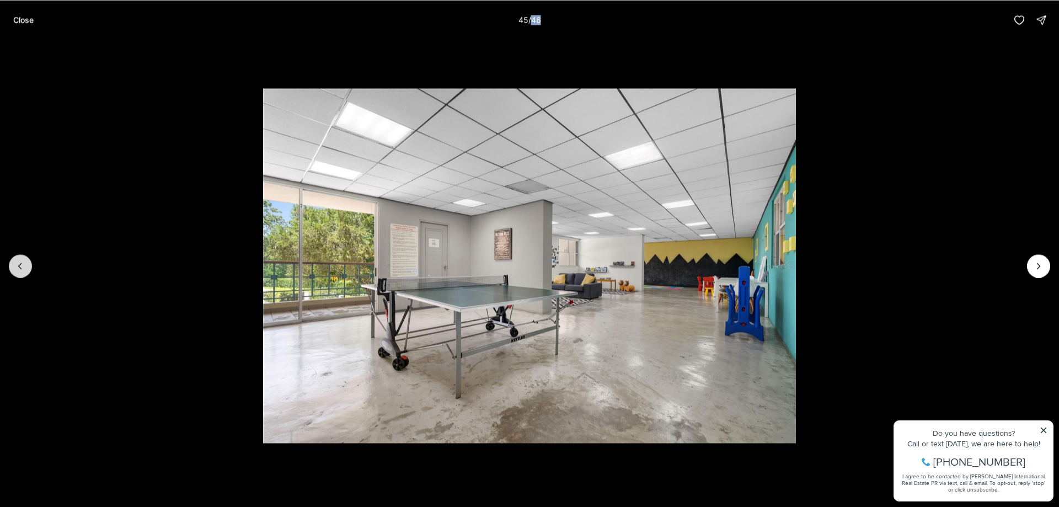
click at [23, 266] on icon "Previous slide" at bounding box center [20, 265] width 11 height 11
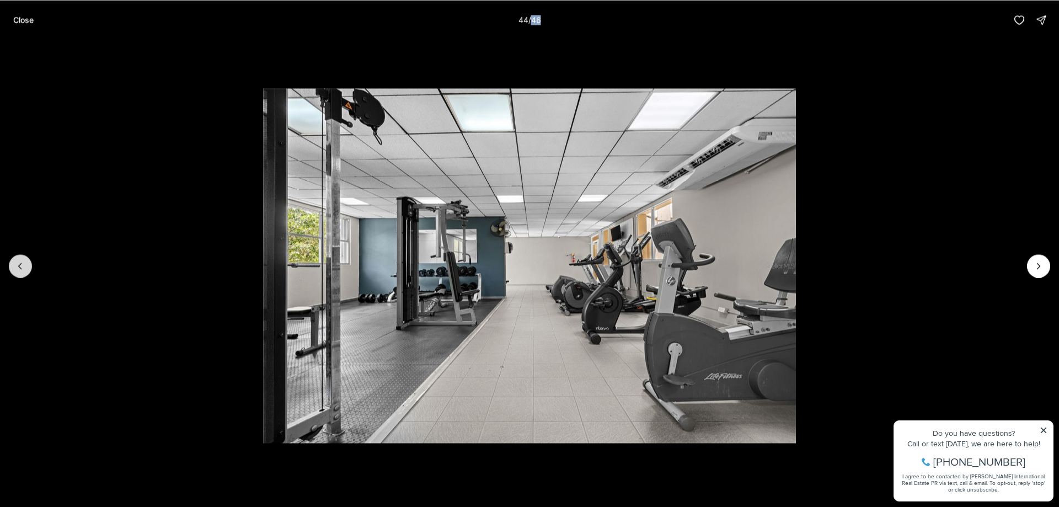
click at [29, 266] on button "Previous slide" at bounding box center [20, 265] width 23 height 23
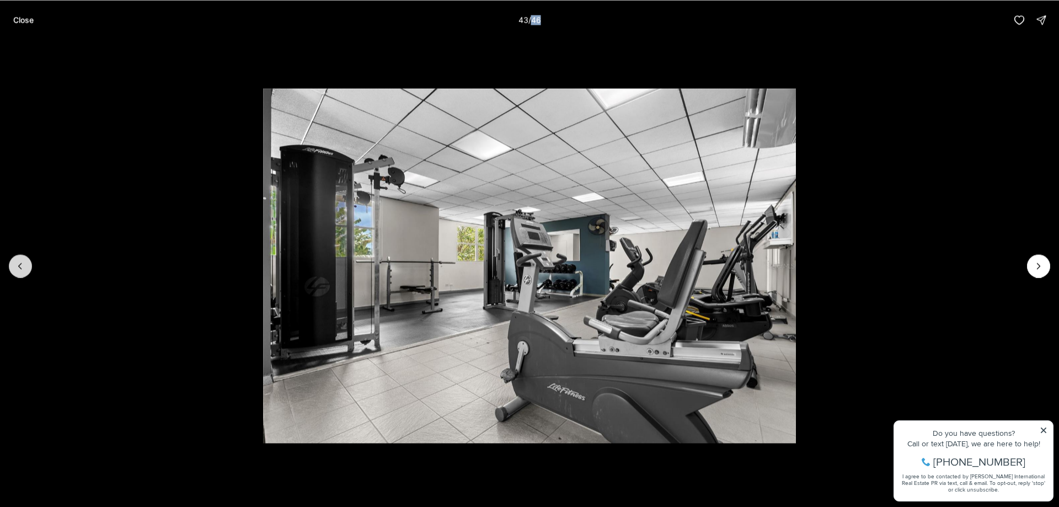
click at [31, 266] on button "Previous slide" at bounding box center [20, 265] width 23 height 23
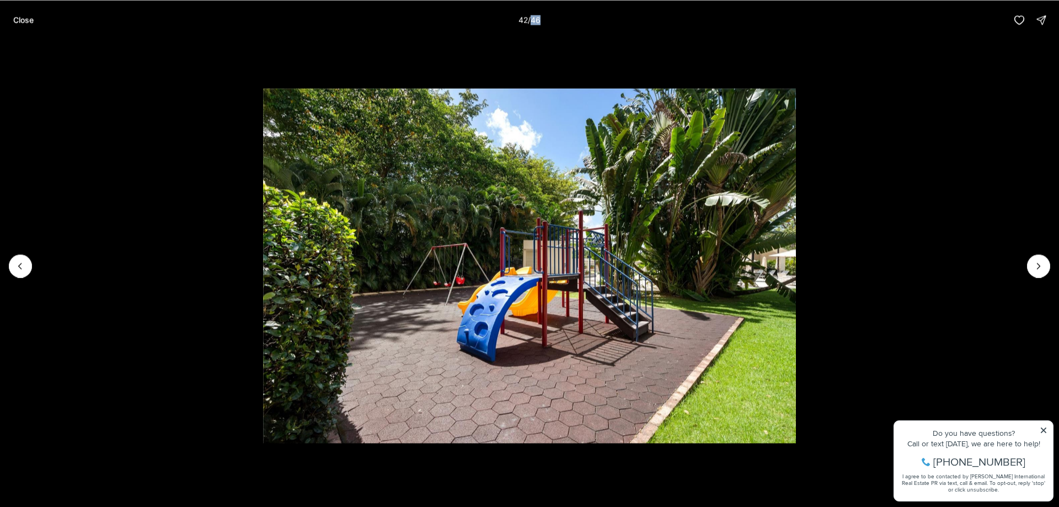
click at [37, 266] on li "42 of 46" at bounding box center [529, 266] width 1059 height 452
click at [25, 263] on icon "Previous slide" at bounding box center [20, 265] width 11 height 11
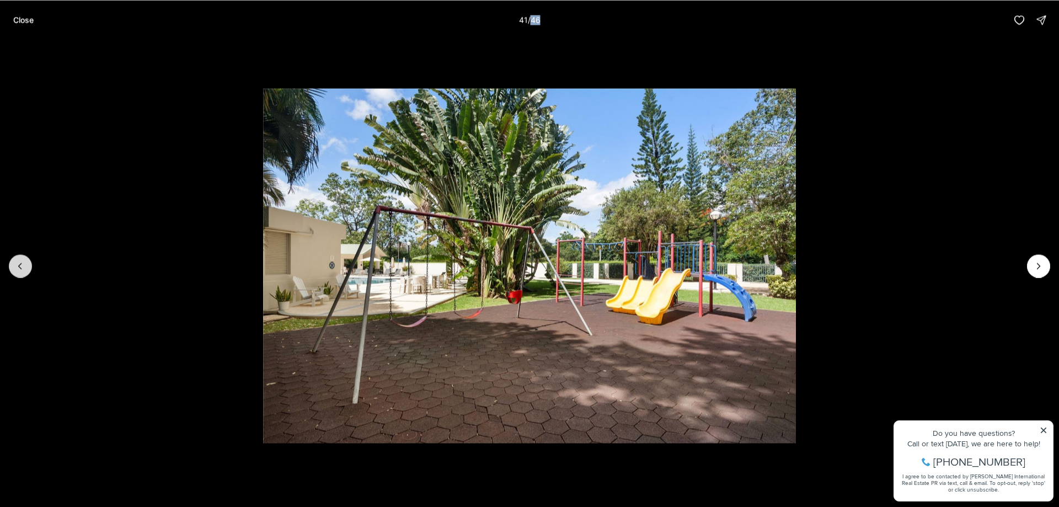
click at [23, 263] on icon "Previous slide" at bounding box center [20, 265] width 11 height 11
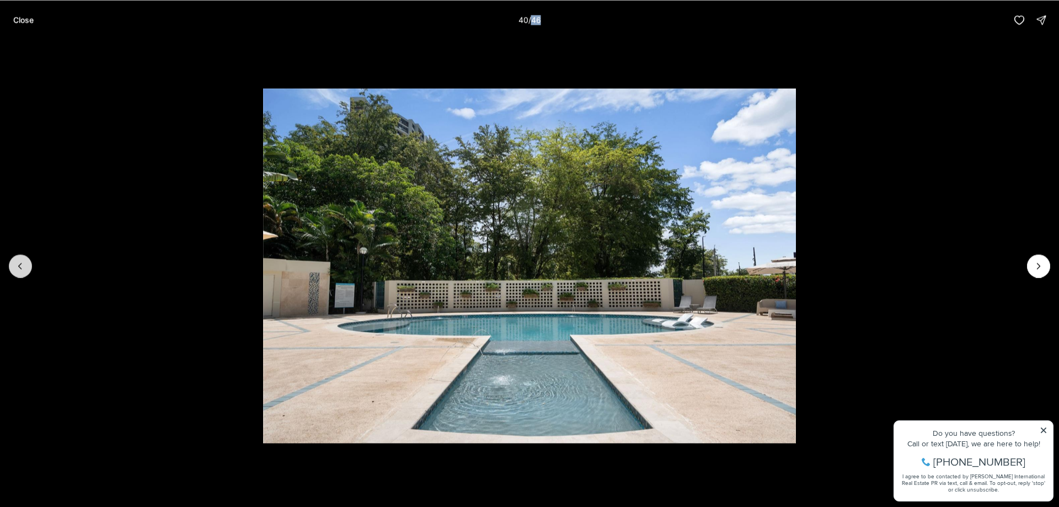
click at [23, 263] on icon "Previous slide" at bounding box center [20, 265] width 11 height 11
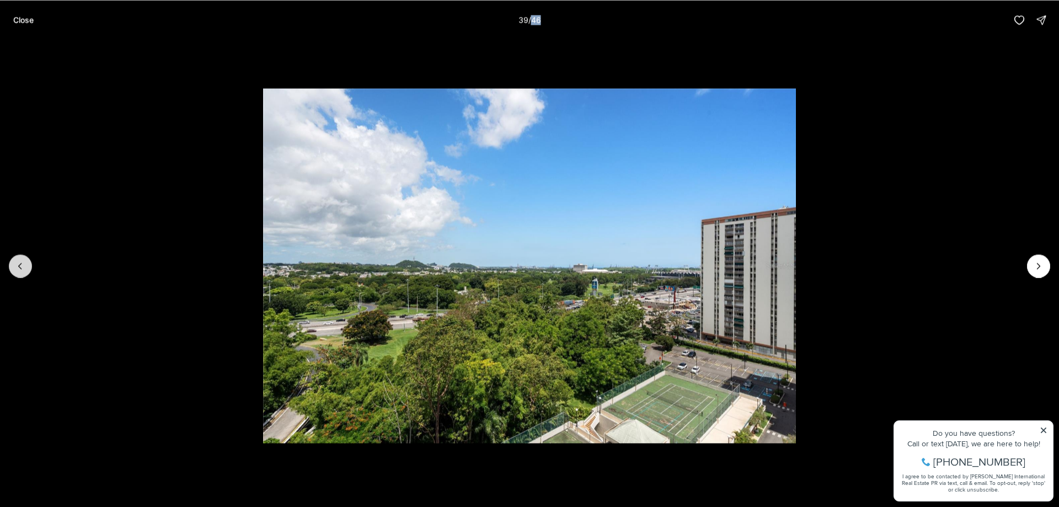
click at [28, 263] on button "Previous slide" at bounding box center [20, 265] width 23 height 23
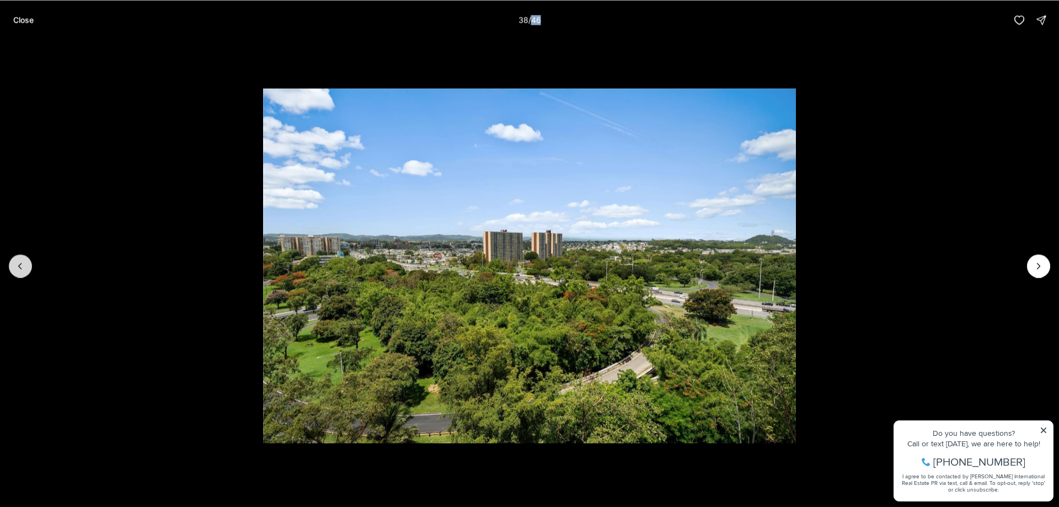
click at [30, 263] on button "Previous slide" at bounding box center [20, 265] width 23 height 23
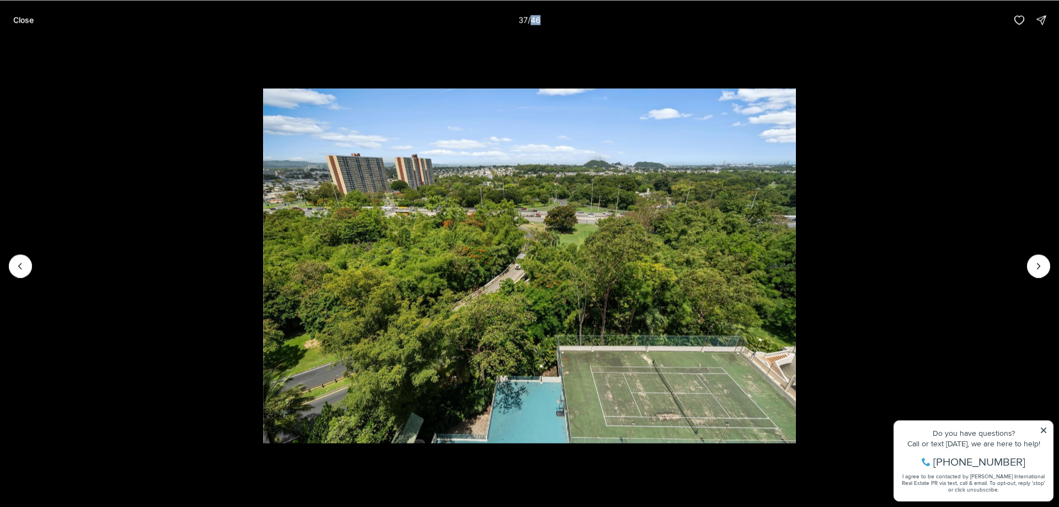
click at [34, 263] on li "37 of 46" at bounding box center [529, 266] width 1059 height 452
click at [18, 264] on icon "Previous slide" at bounding box center [20, 265] width 11 height 11
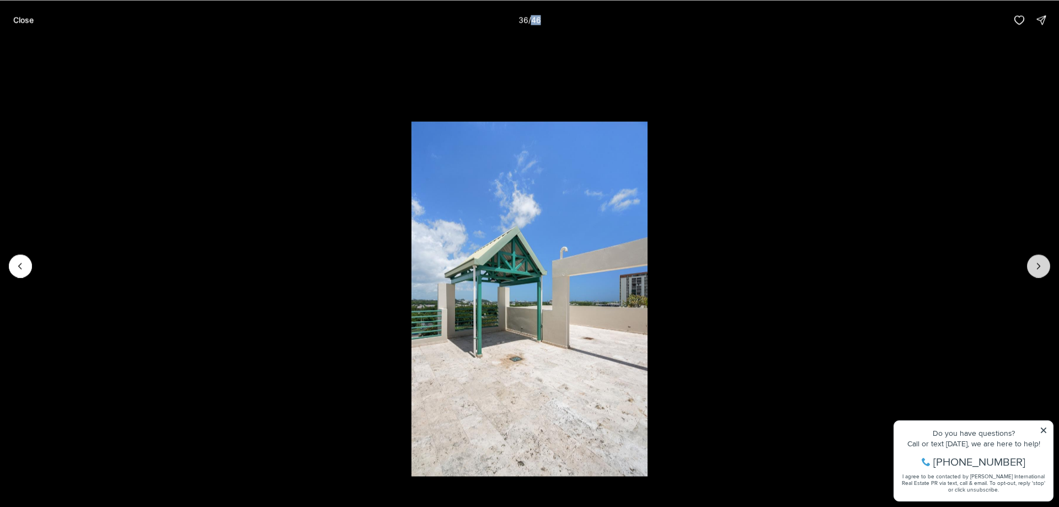
click at [1042, 263] on icon "Next slide" at bounding box center [1038, 265] width 11 height 11
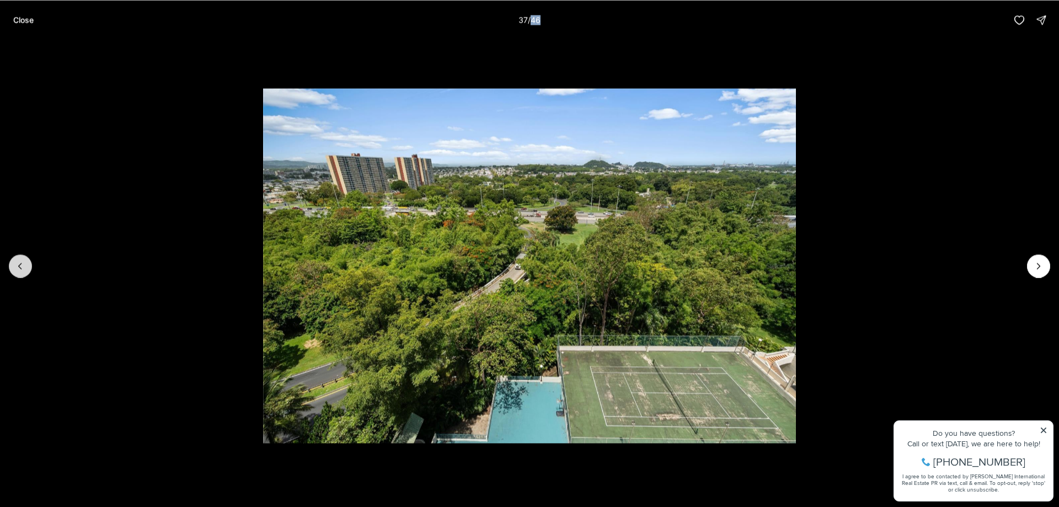
click at [21, 263] on icon "Previous slide" at bounding box center [20, 265] width 11 height 11
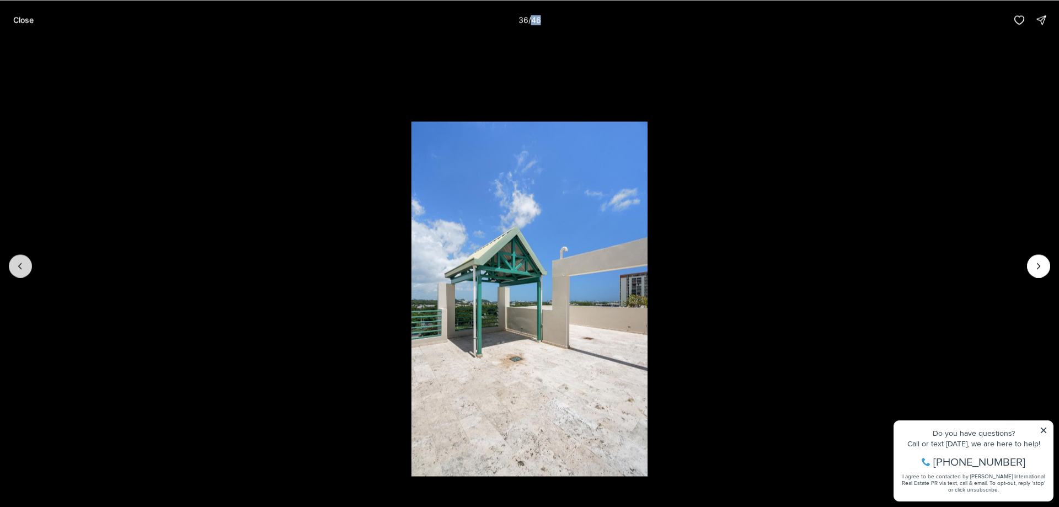
click at [31, 262] on button "Previous slide" at bounding box center [20, 265] width 23 height 23
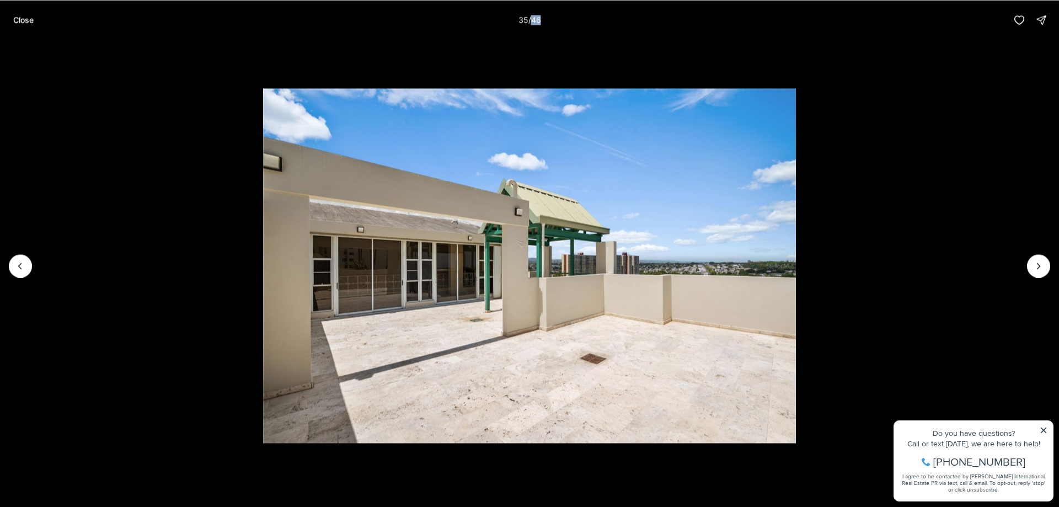
click at [37, 262] on li "35 of 46" at bounding box center [529, 266] width 1059 height 452
click at [15, 263] on icon "Previous slide" at bounding box center [20, 265] width 11 height 11
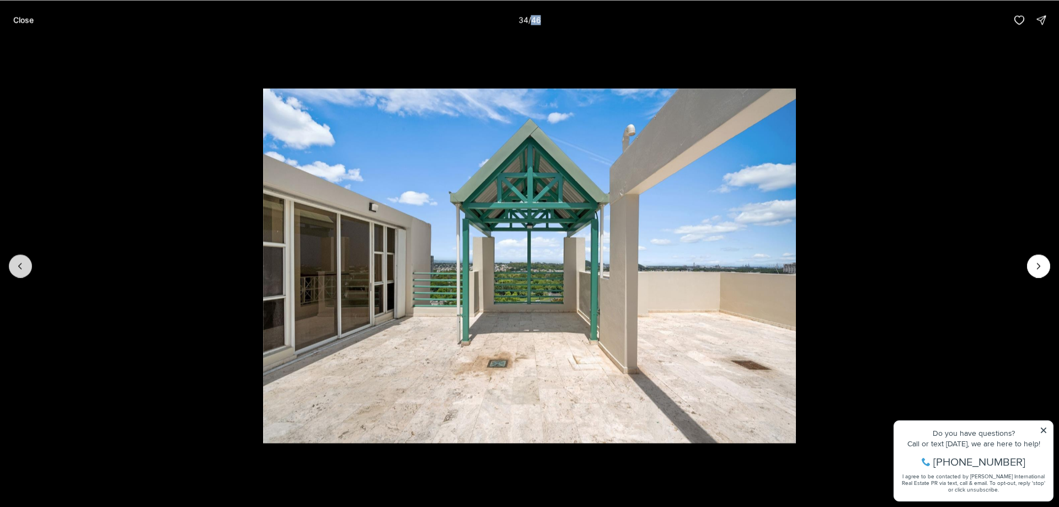
click at [22, 260] on button "Previous slide" at bounding box center [20, 265] width 23 height 23
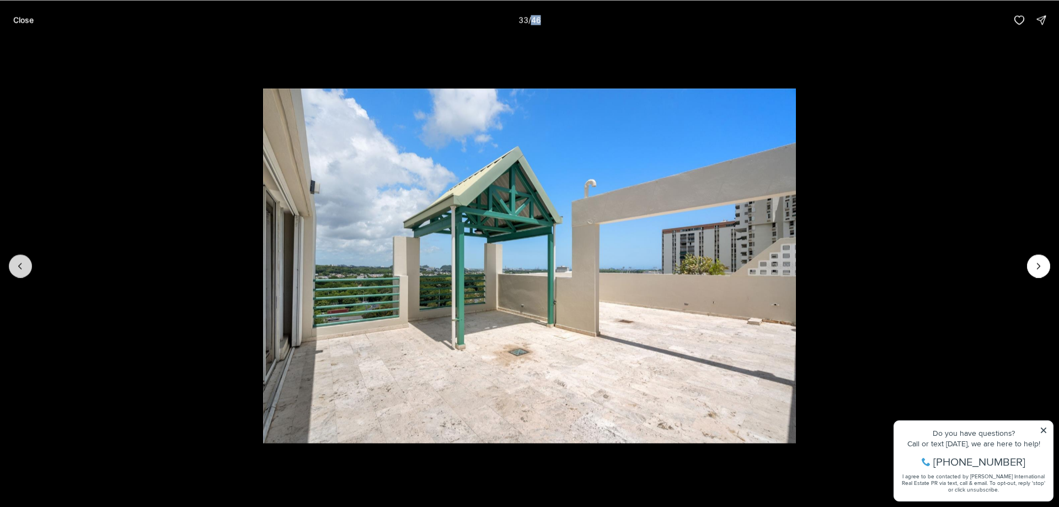
click at [24, 258] on button "Previous slide" at bounding box center [20, 265] width 23 height 23
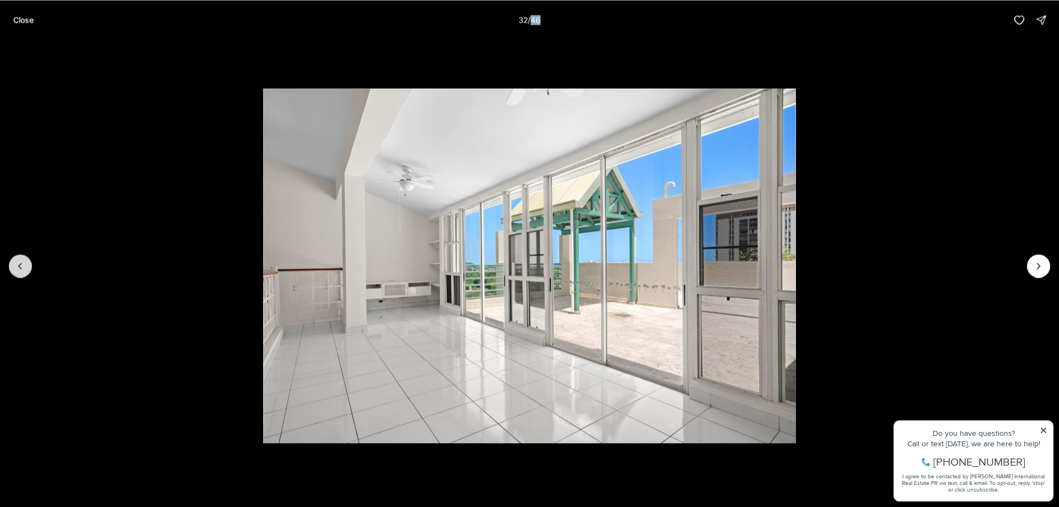
click at [24, 258] on button "Previous slide" at bounding box center [20, 265] width 23 height 23
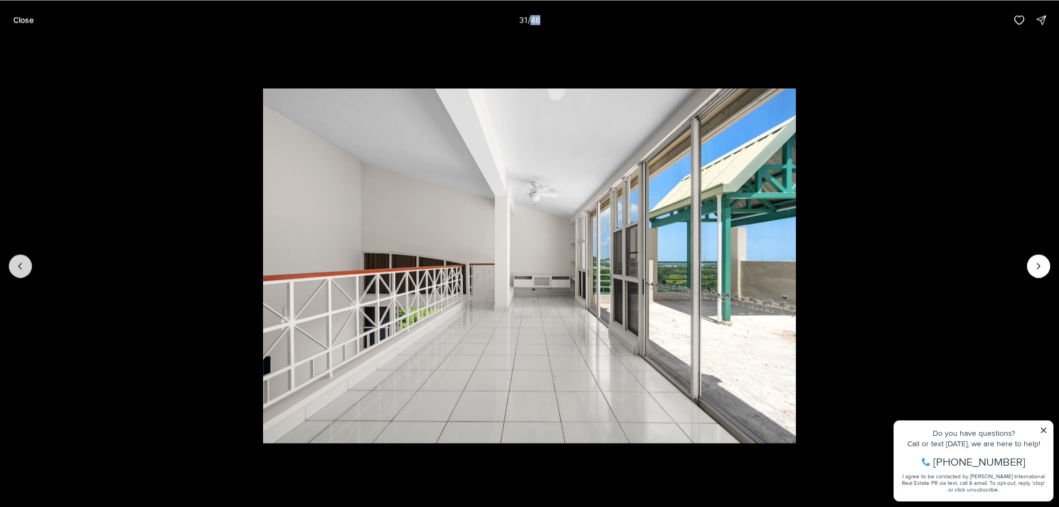
click at [24, 258] on button "Previous slide" at bounding box center [20, 265] width 23 height 23
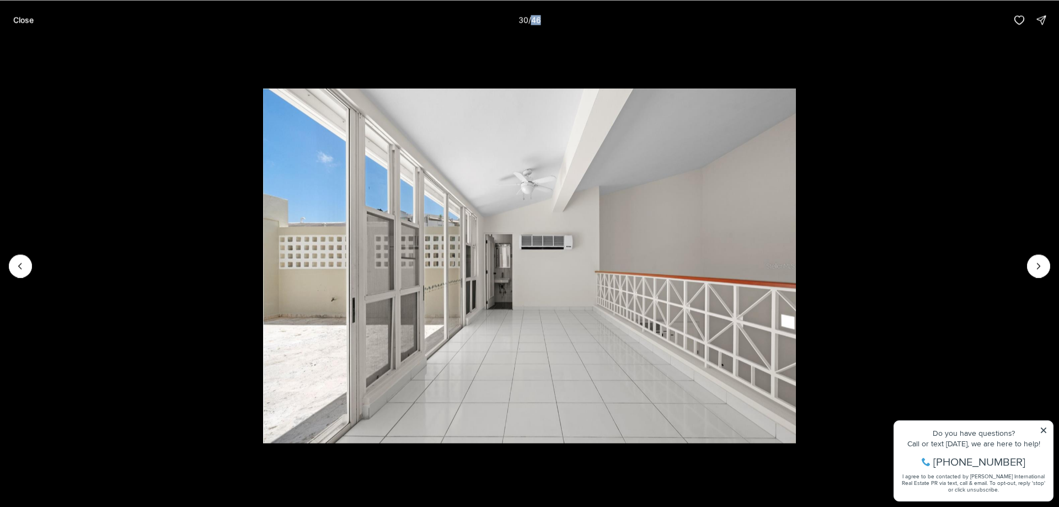
click at [35, 263] on li "30 of 46" at bounding box center [529, 266] width 1059 height 452
click at [14, 264] on button "Previous slide" at bounding box center [20, 265] width 23 height 23
